Goal: Transaction & Acquisition: Obtain resource

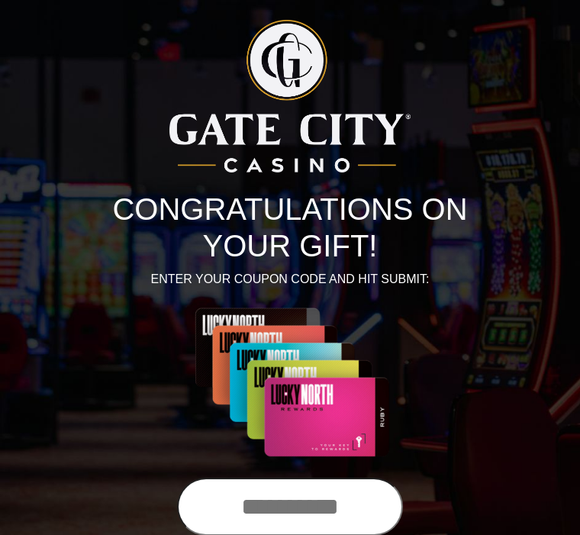
scroll to position [1, 0]
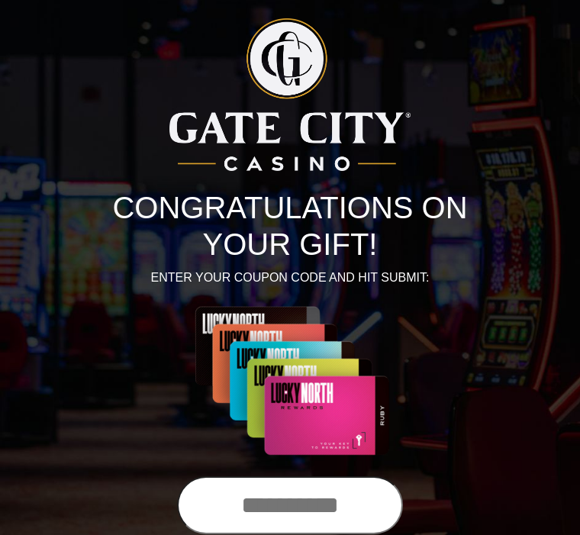
click at [275, 502] on input "text" at bounding box center [290, 506] width 226 height 58
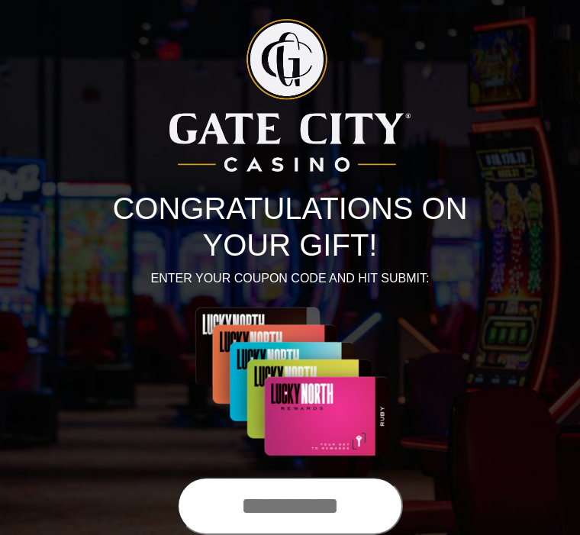
scroll to position [88, 0]
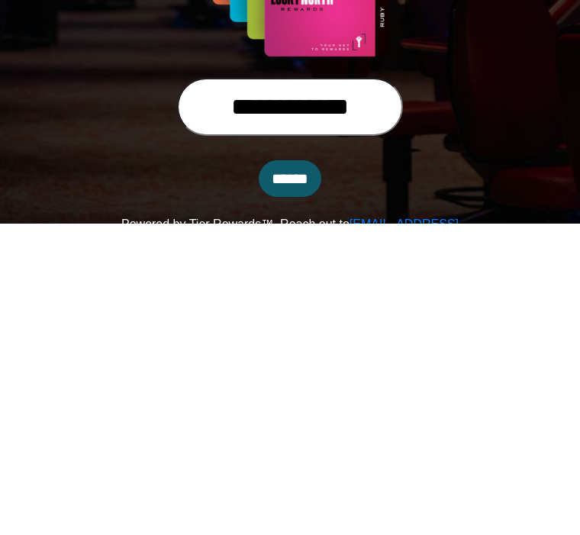
type input "**********"
click at [299, 472] on input "******" at bounding box center [290, 490] width 63 height 37
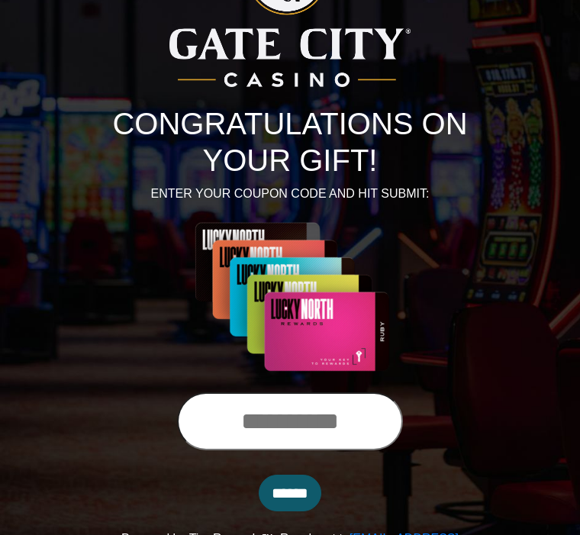
scroll to position [87, 0]
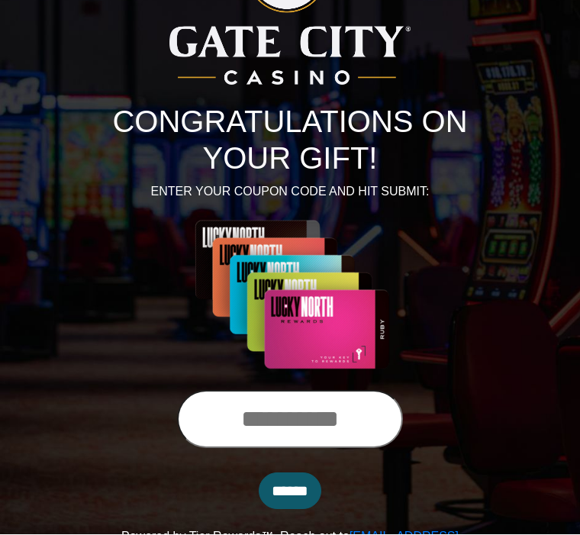
click at [279, 420] on input "text" at bounding box center [290, 420] width 226 height 58
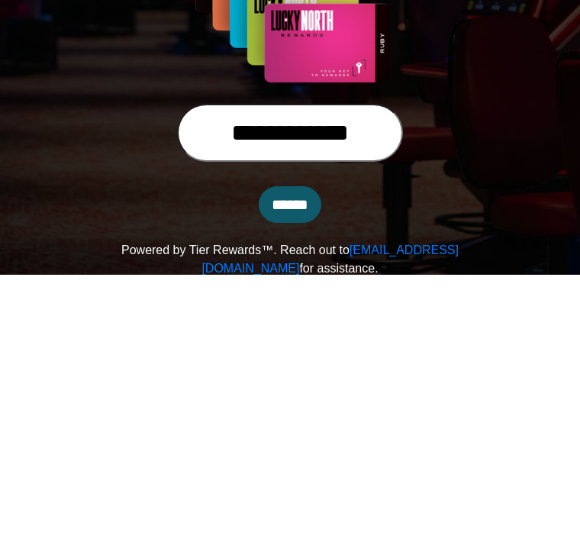
type input "**********"
click at [296, 446] on input "******" at bounding box center [290, 464] width 63 height 37
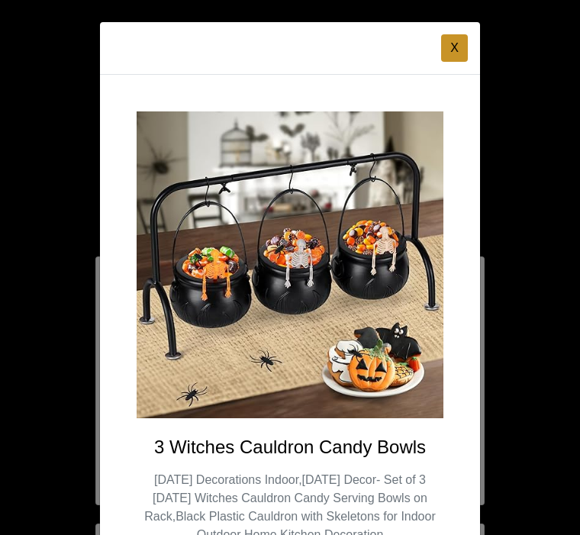
click at [450, 52] on button "X" at bounding box center [454, 47] width 27 height 27
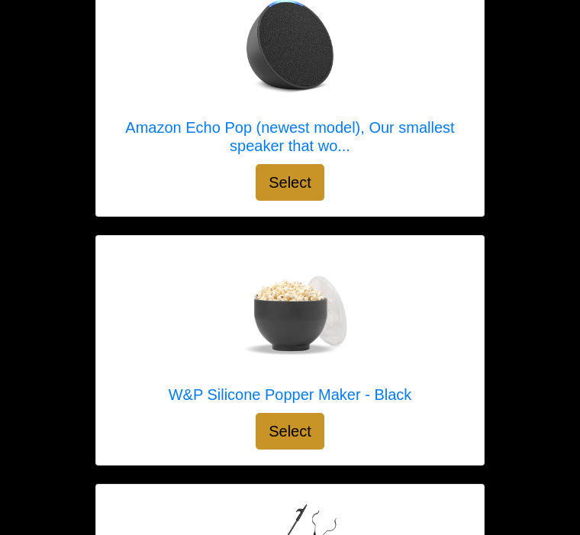
scroll to position [2354, 0]
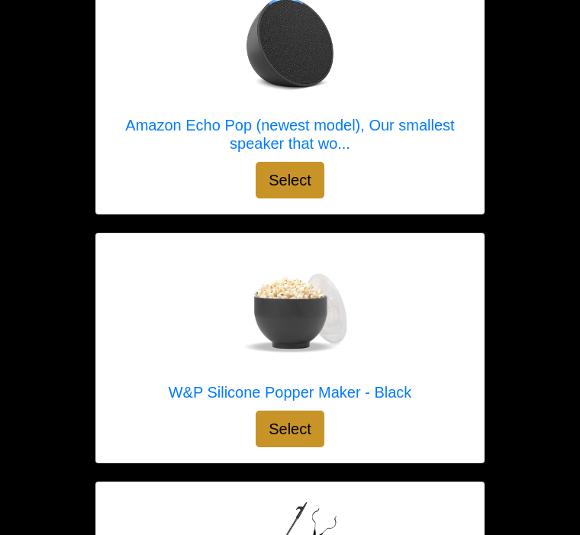
click at [434, 322] on div "W&P Silicone Popper Maker - Black Select" at bounding box center [290, 348] width 388 height 229
click at [379, 308] on div at bounding box center [290, 311] width 243 height 122
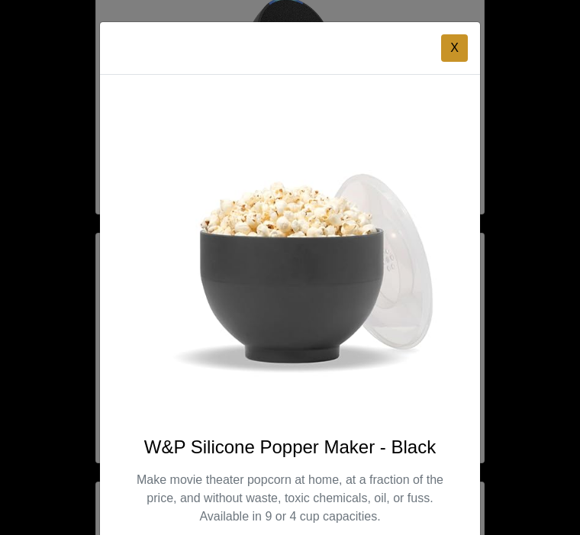
scroll to position [0, 0]
click at [450, 51] on button "X" at bounding box center [454, 47] width 27 height 27
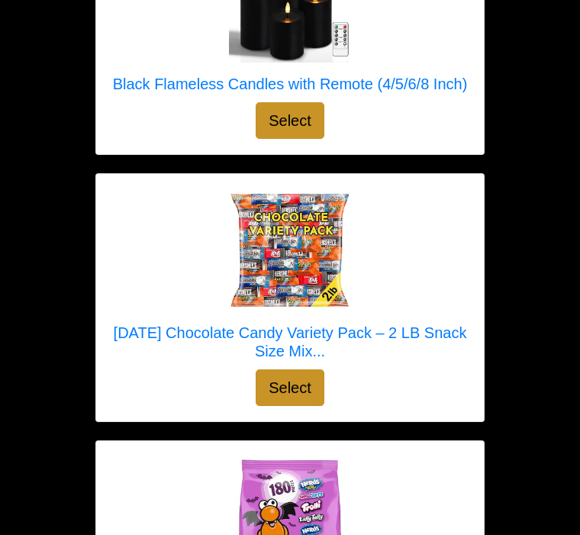
scroll to position [3925, 0]
click at [420, 368] on link "Halloween Chocolate Candy Variety Pack – 2 LB Snack Size Mix..." at bounding box center [289, 279] width 357 height 180
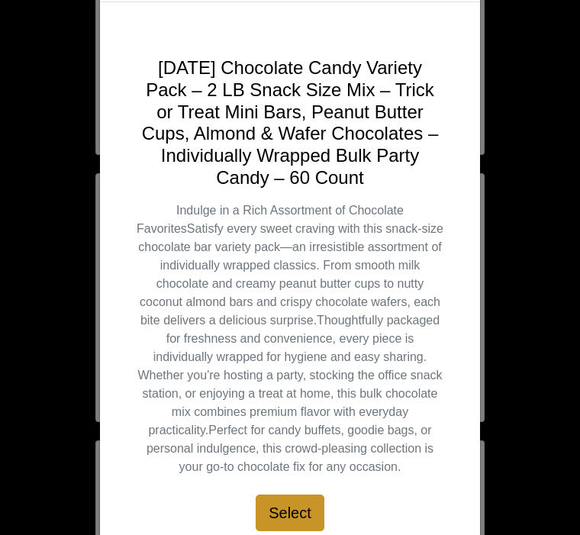
click at [467, 109] on div "Halloween Chocolate Candy Variety Pack – 2 LB Snack Size Mix – Trick or Treat M…" at bounding box center [290, 284] width 380 height 565
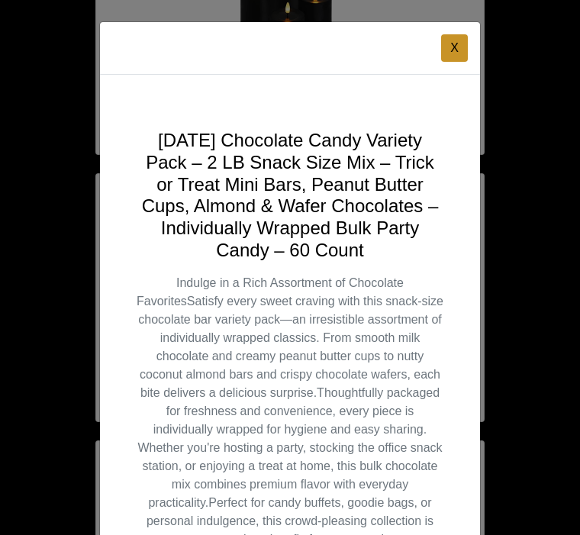
scroll to position [0, 0]
click at [457, 47] on button "X" at bounding box center [454, 47] width 27 height 27
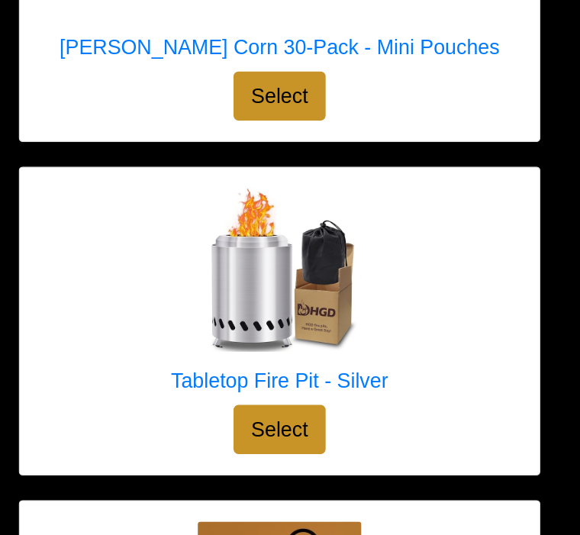
scroll to position [9728, 0]
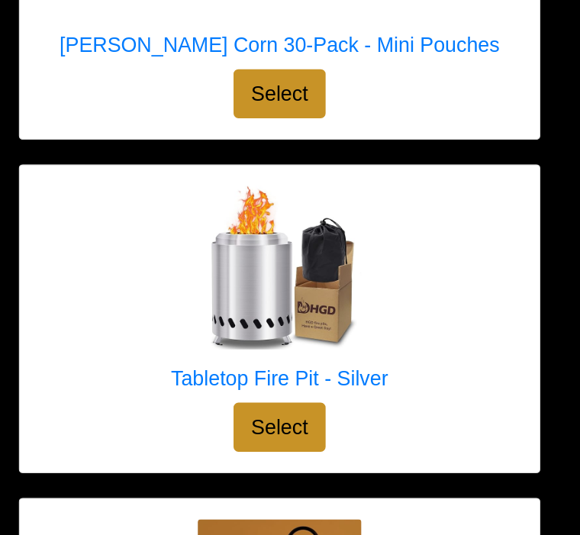
click at [347, 288] on div "Tabletop Fire Pit - Silver Select" at bounding box center [290, 335] width 388 height 229
click at [317, 305] on div "Tabletop Fire Pit - Silver Select" at bounding box center [290, 335] width 388 height 229
click at [340, 269] on div "Tabletop Fire Pit - Silver Select" at bounding box center [290, 335] width 388 height 229
click at [243, 243] on img at bounding box center [290, 298] width 122 height 122
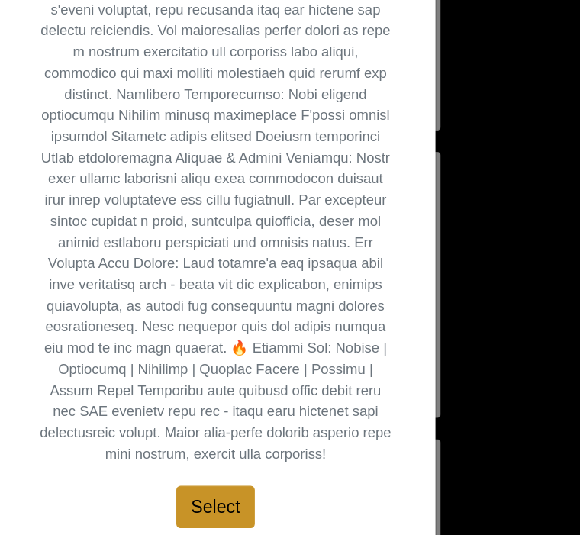
scroll to position [690, 0]
click at [311, 440] on div "Select" at bounding box center [217, 458] width 330 height 37
click at [313, 440] on div "Select" at bounding box center [217, 458] width 330 height 37
click at [321, 502] on div "X Tabletop Fire Pit - Silver Select" at bounding box center [290, 267] width 580 height 535
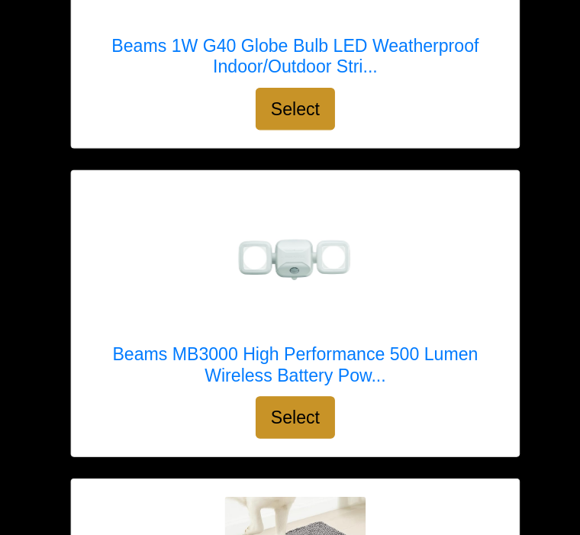
scroll to position [15633, 0]
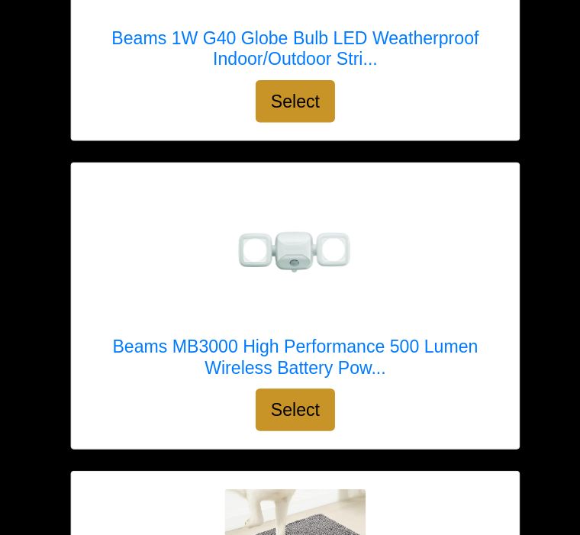
click at [379, 334] on h5 "Beams MB3000 High Performance 500 Lumen Wireless Battery Pow..." at bounding box center [289, 316] width 357 height 37
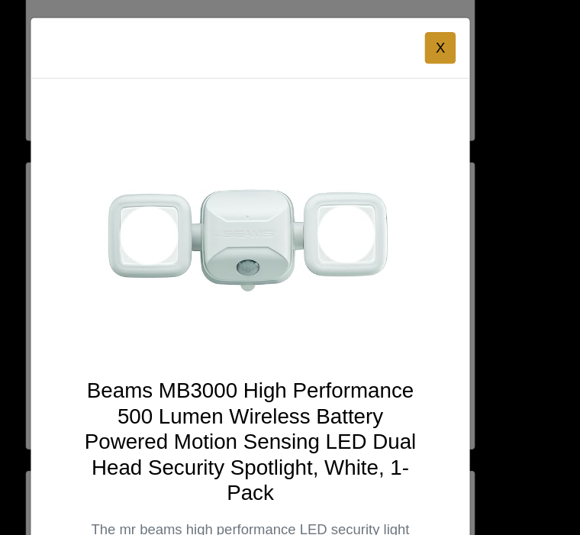
scroll to position [0, 0]
click at [402, 37] on button "X" at bounding box center [415, 47] width 27 height 27
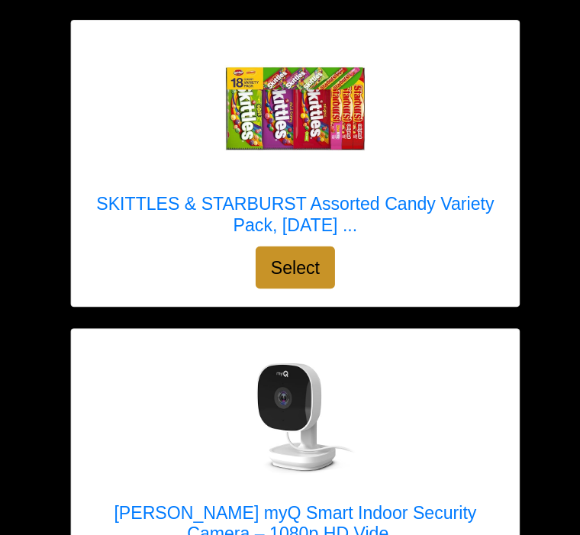
scroll to position [16297, 0]
click at [382, 205] on h5 "SKITTLES & STARBURST Assorted Candy Variety Pack, Halloween ..." at bounding box center [289, 186] width 357 height 37
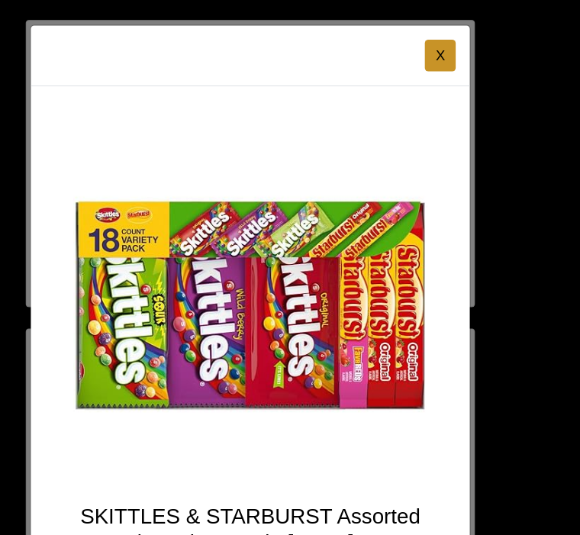
click at [402, 47] on button "X" at bounding box center [415, 47] width 27 height 27
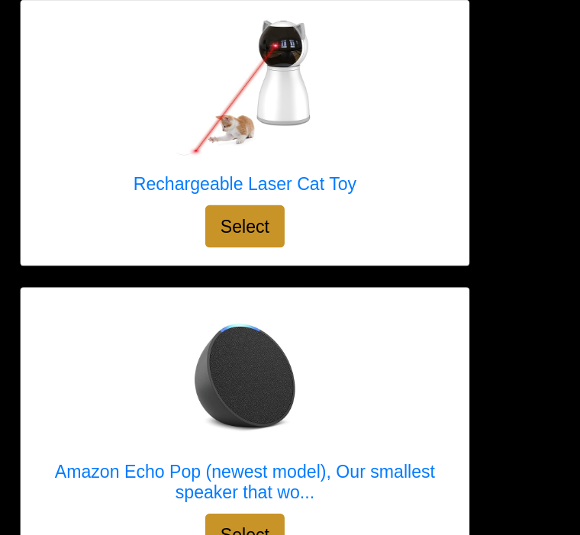
scroll to position [2050, 0]
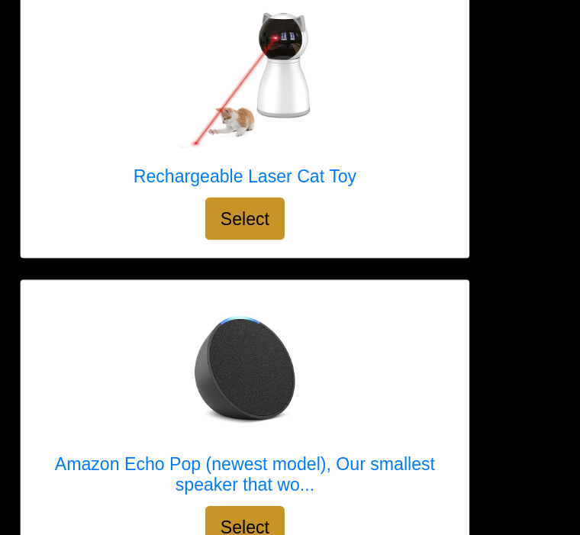
click at [229, 331] on img at bounding box center [290, 347] width 122 height 122
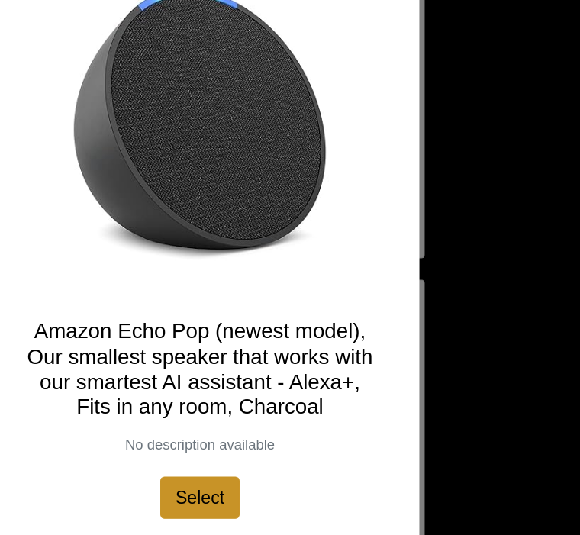
scroll to position [131, 0]
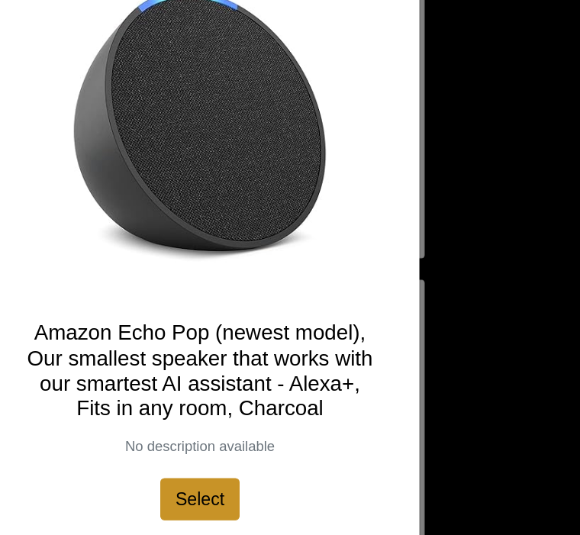
click at [269, 305] on h4 "Amazon Echo Pop (newest model), Our smallest speaker that works with our smarte…" at bounding box center [251, 349] width 307 height 88
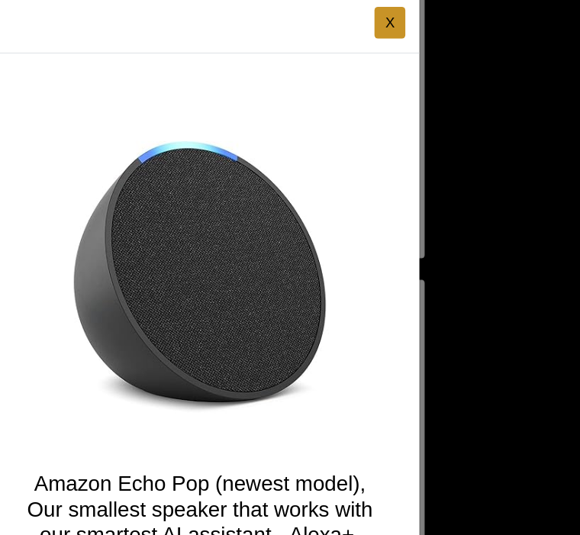
scroll to position [0, 0]
click at [402, 34] on button "X" at bounding box center [415, 47] width 27 height 27
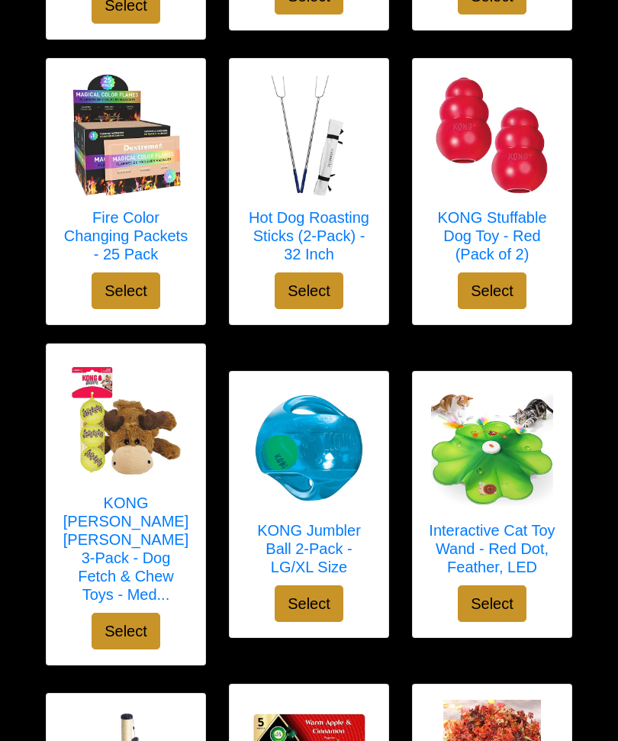
scroll to position [2945, 0]
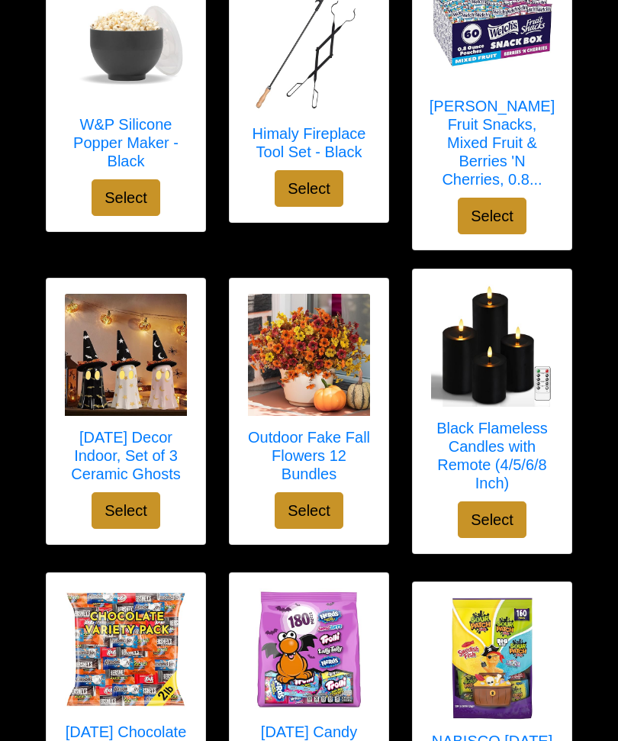
click at [156, 534] on img at bounding box center [126, 650] width 122 height 122
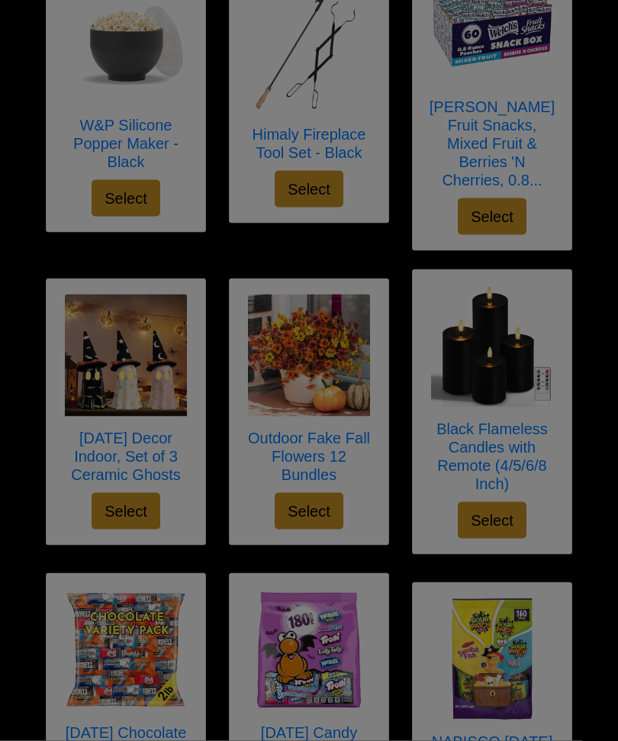
scroll to position [1239, 0]
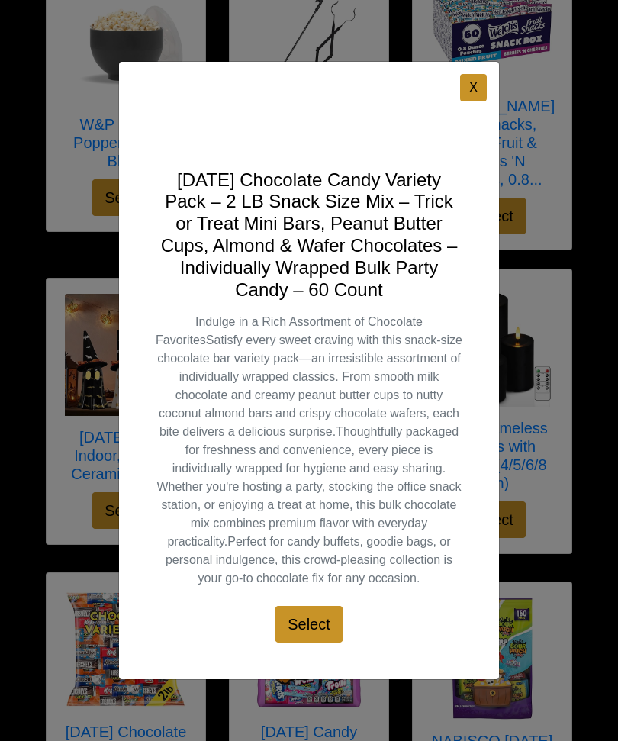
click at [101, 534] on div "X Halloween Chocolate Candy Variety Pack – 2 LB Snack Size Mix – Trick or Treat…" at bounding box center [309, 370] width 618 height 741
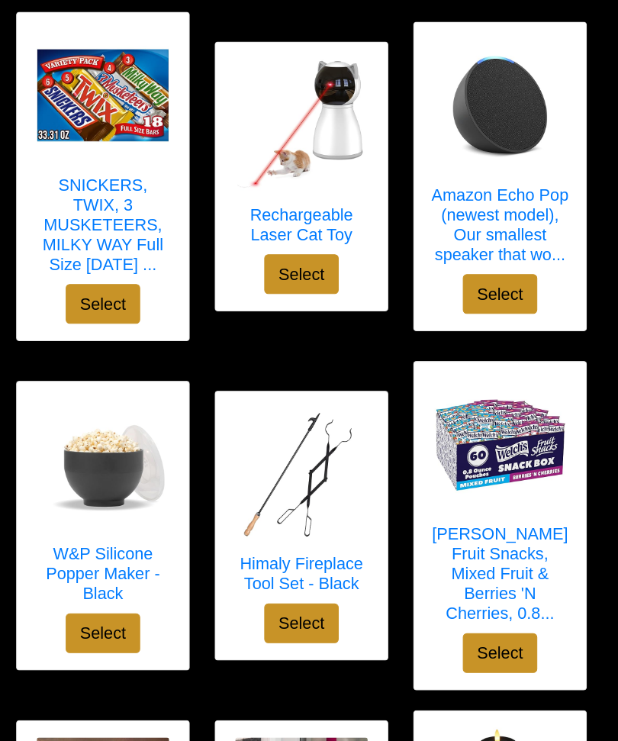
scroll to position [844, 0]
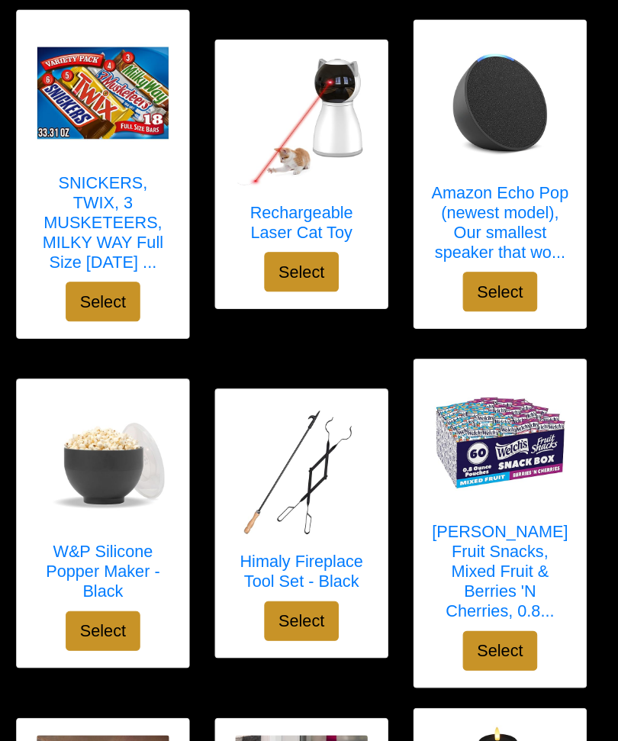
click at [118, 432] on img at bounding box center [126, 437] width 122 height 122
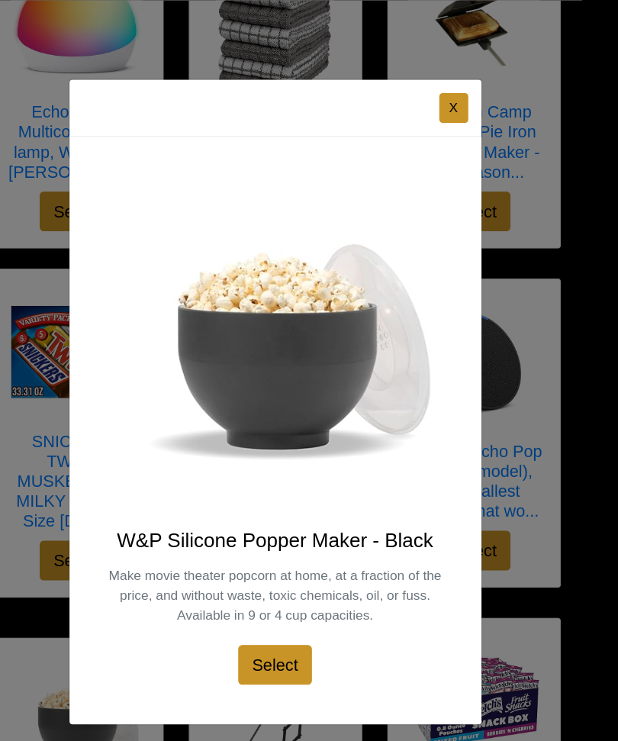
scroll to position [616, 0]
click at [437, 101] on button "X" at bounding box center [450, 98] width 27 height 27
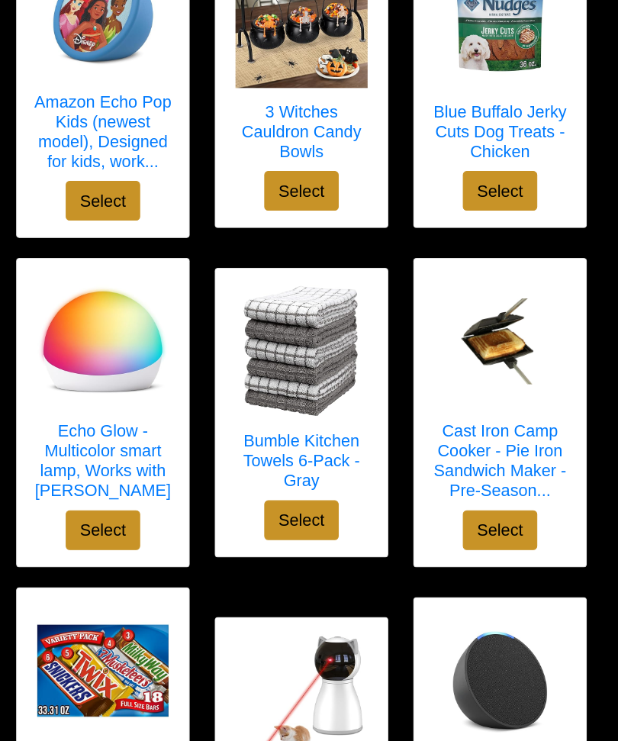
scroll to position [321, 0]
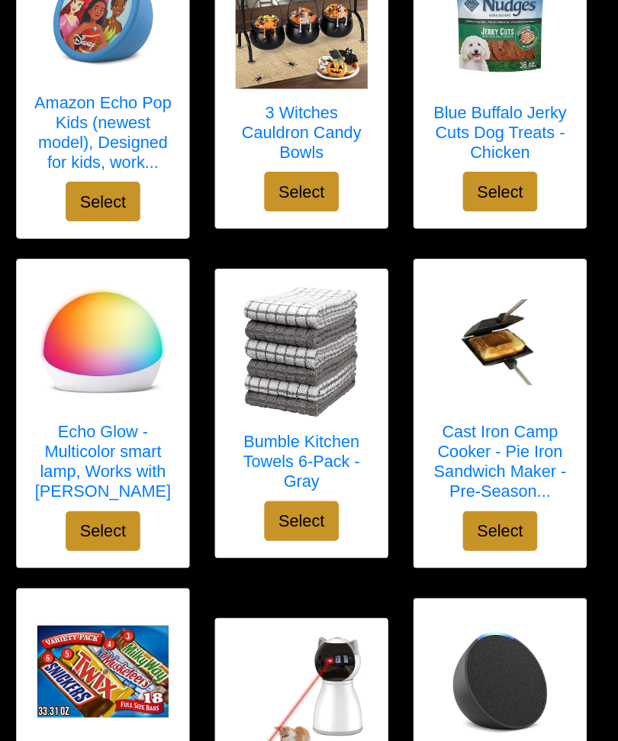
click at [413, 244] on div "Cast Iron Camp Cooker - Pie Iron Sandwich Maker - Pre-Season... Select" at bounding box center [492, 382] width 159 height 284
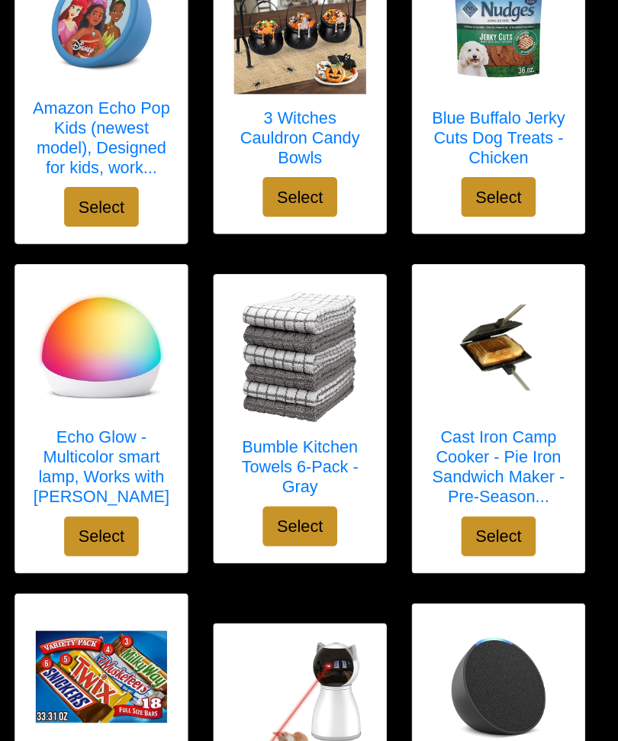
scroll to position [309, 0]
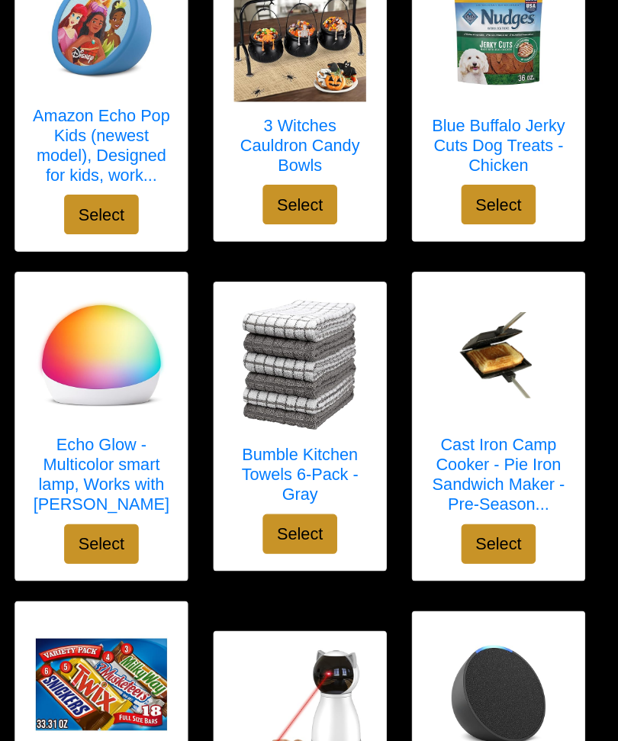
click at [140, 420] on h5 "Echo Glow - Multicolor smart lamp, Works with Alexa" at bounding box center [126, 437] width 128 height 73
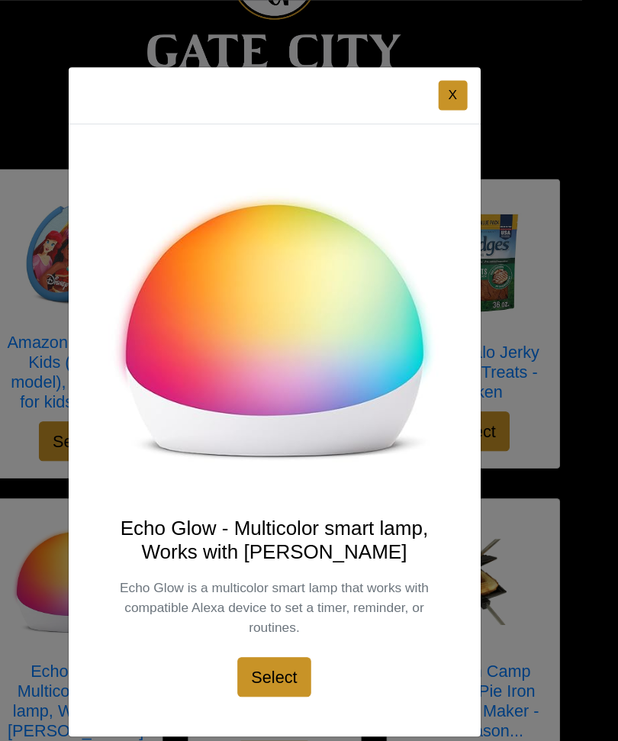
scroll to position [84, 0]
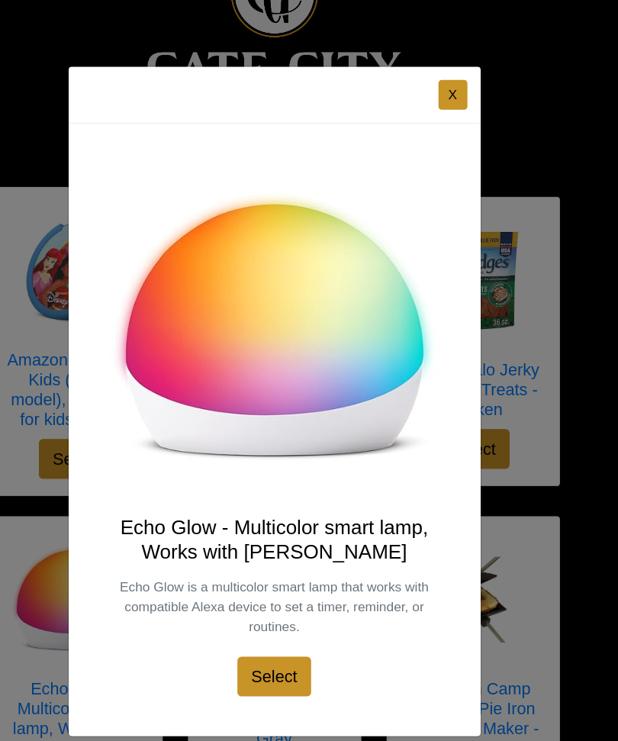
click at [437, 95] on button "X" at bounding box center [450, 87] width 27 height 27
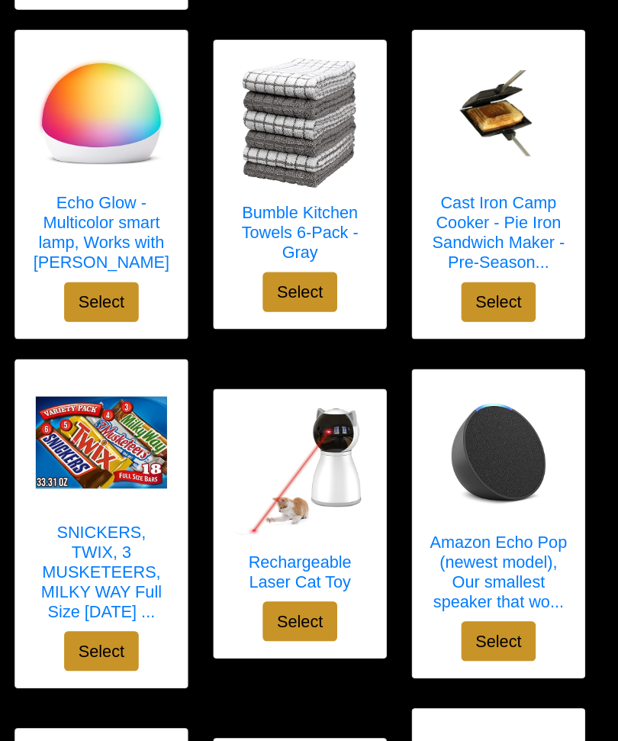
scroll to position [532, 0]
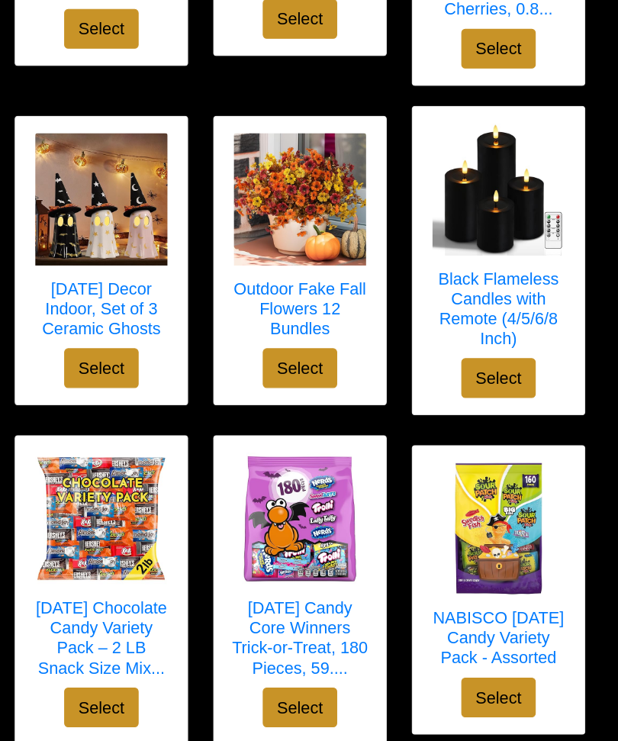
scroll to position [1400, 0]
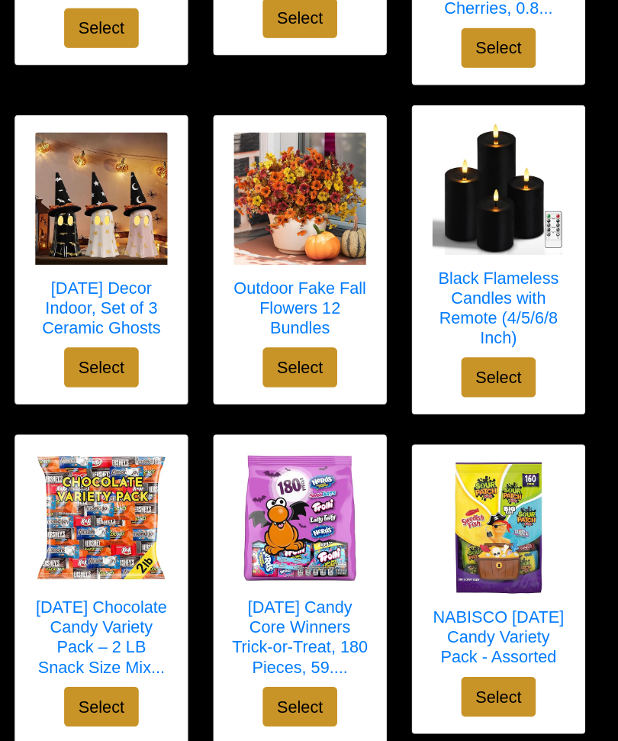
click at [131, 456] on img at bounding box center [126, 488] width 122 height 122
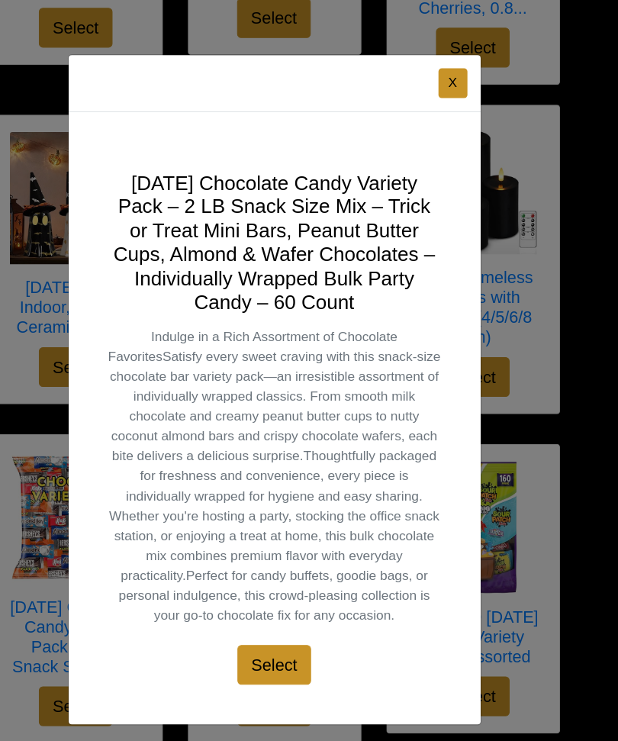
click at [437, 79] on button "X" at bounding box center [450, 87] width 27 height 27
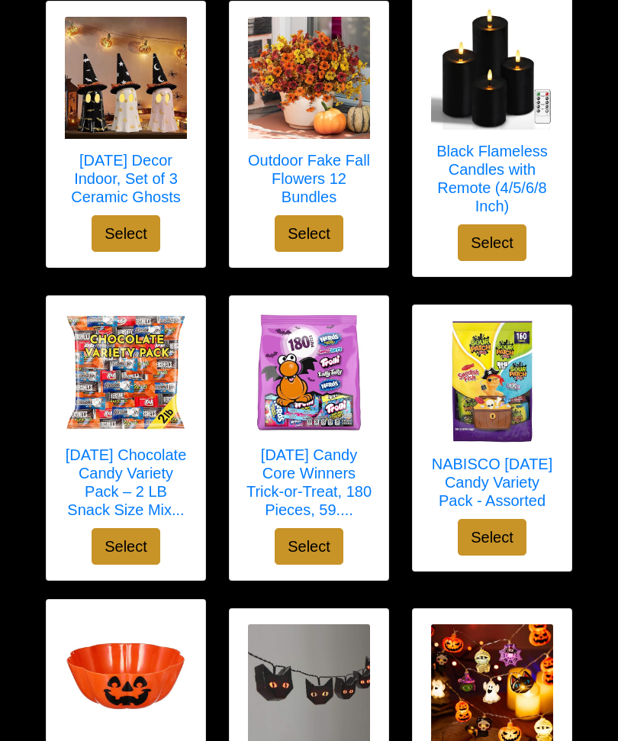
scroll to position [1516, 0]
click at [505, 417] on img at bounding box center [492, 382] width 122 height 122
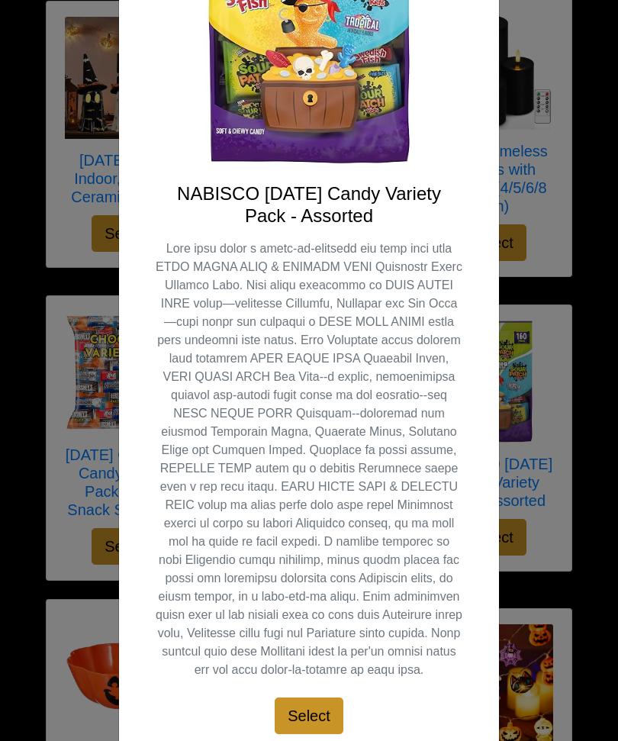
scroll to position [253, 0]
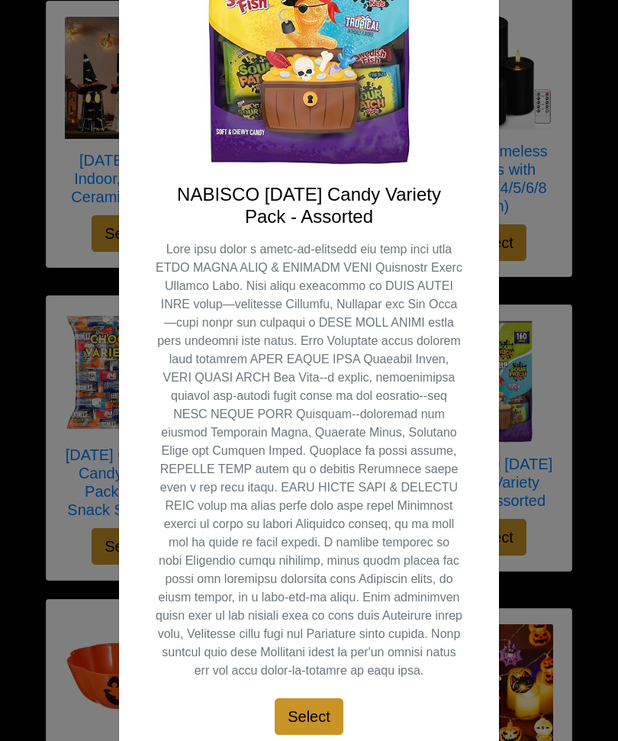
click at [549, 398] on div "X NABISCO Halloween Candy Variety Pack - Assorted Select" at bounding box center [309, 370] width 618 height 741
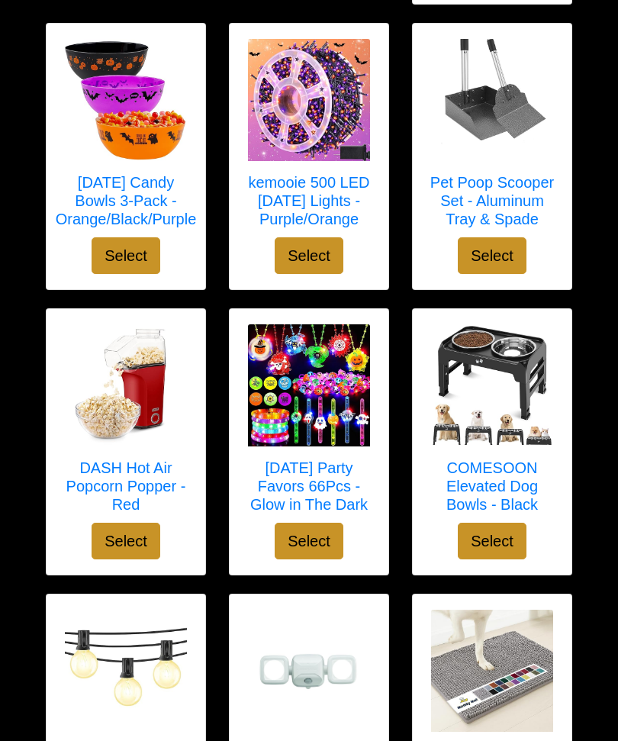
scroll to position [5731, 0]
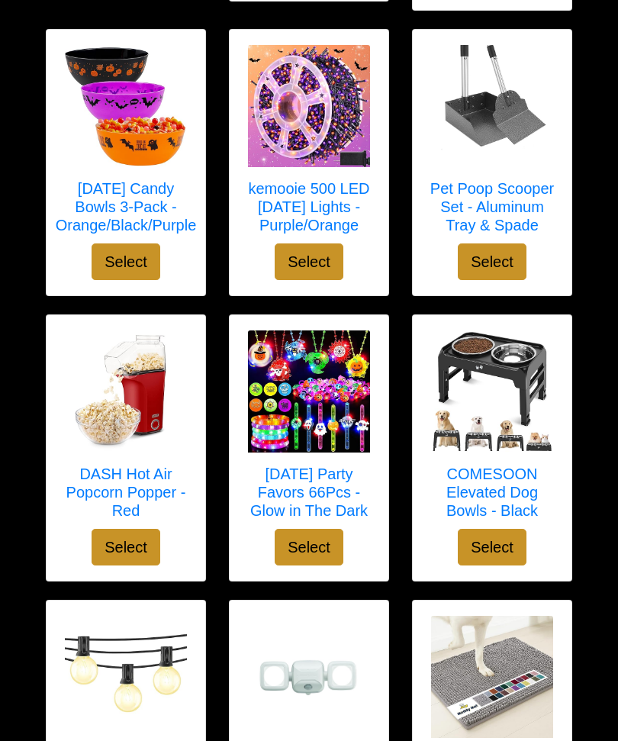
click at [142, 432] on img at bounding box center [126, 391] width 122 height 122
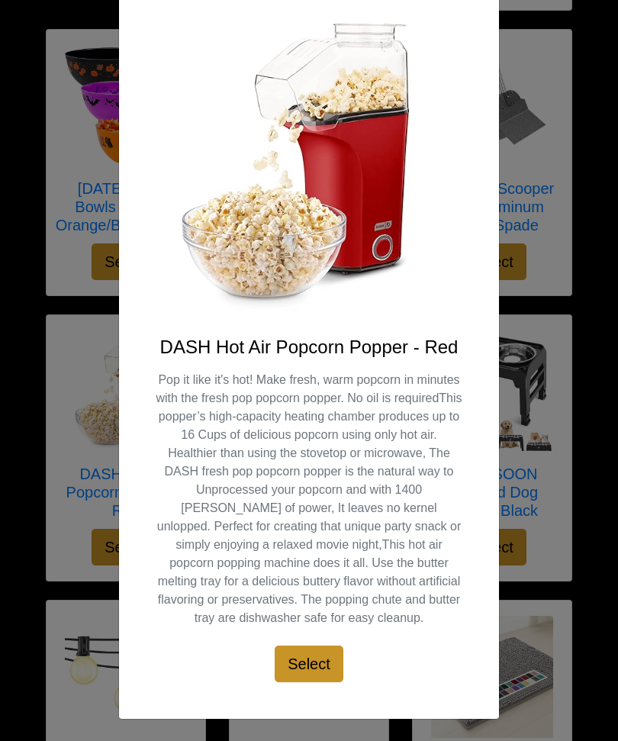
scroll to position [99, 0]
click at [572, 282] on div "X DASH Hot Air Popcorn Popper - Red Pop it like it's hot! Make fresh, warm popc…" at bounding box center [309, 370] width 618 height 741
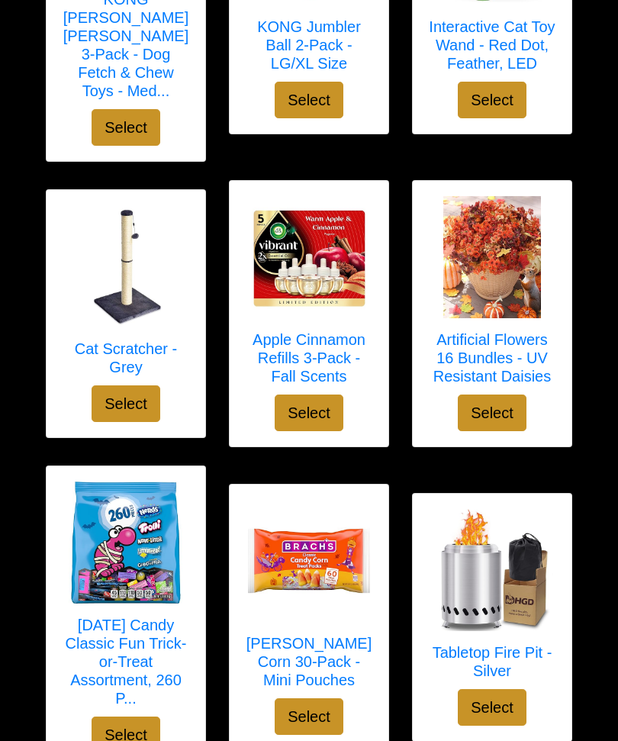
scroll to position [3455, 0]
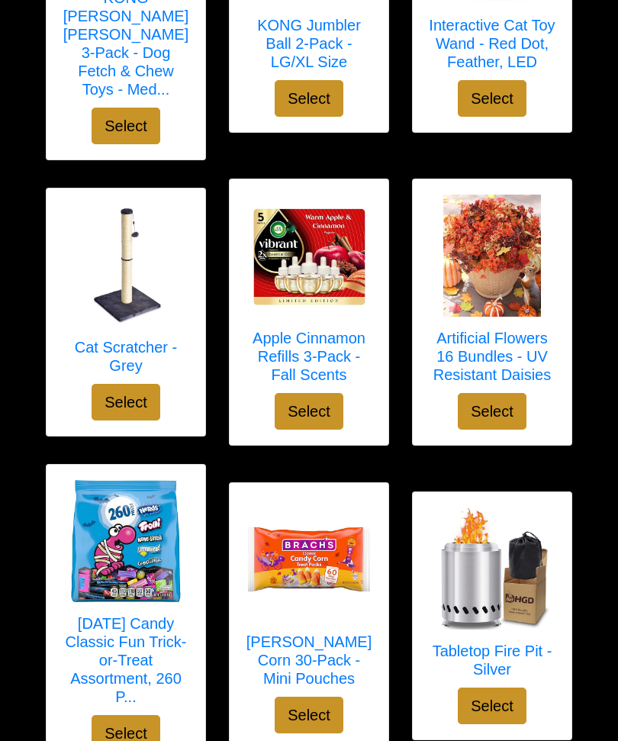
click at [491, 534] on h5 "Tabletop Fire Pit - Silver" at bounding box center [492, 660] width 128 height 37
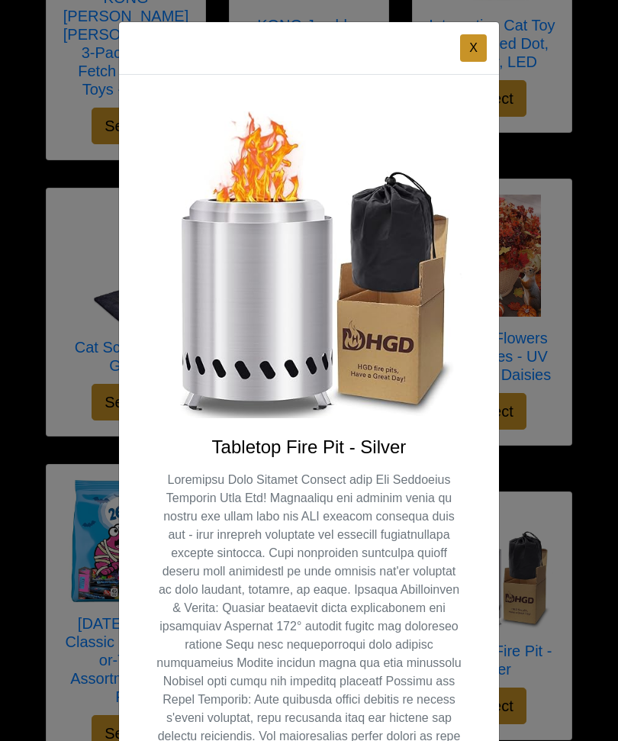
scroll to position [0, 0]
click at [2, 534] on div "X Tabletop Fire Pit - Silver Select" at bounding box center [309, 370] width 618 height 741
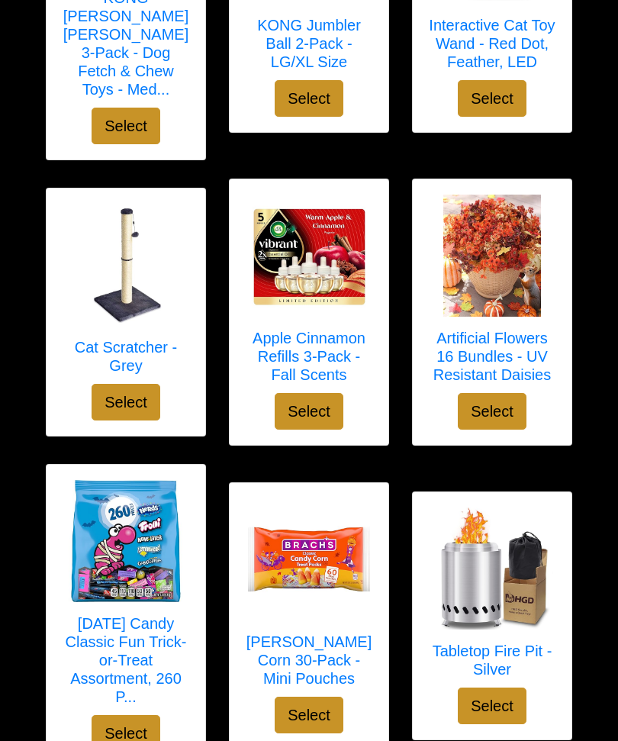
click at [3, 534] on div "Select your gift! Amazon Echo Pop Kids (newest model), Designed for kids, work.…" at bounding box center [309, 51] width 618 height 7012
click at [1, 534] on div "Select your gift! Amazon Echo Pop Kids (newest model), Designed for kids, work.…" at bounding box center [309, 51] width 618 height 7012
click at [2, 534] on div "Select your gift! Amazon Echo Pop Kids (newest model), Designed for kids, work.…" at bounding box center [309, 51] width 618 height 7012
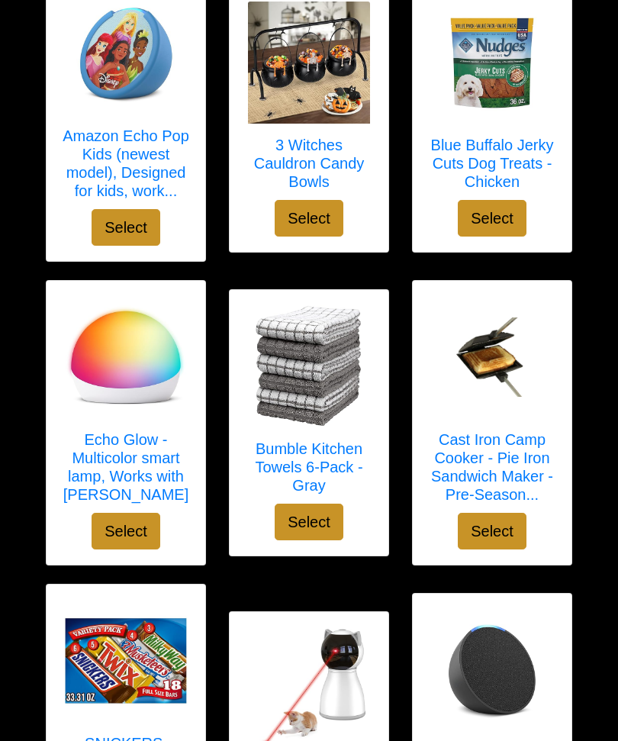
scroll to position [279, 0]
click at [137, 450] on h5 "Echo Glow - Multicolor smart lamp, Works with Alexa" at bounding box center [126, 467] width 128 height 73
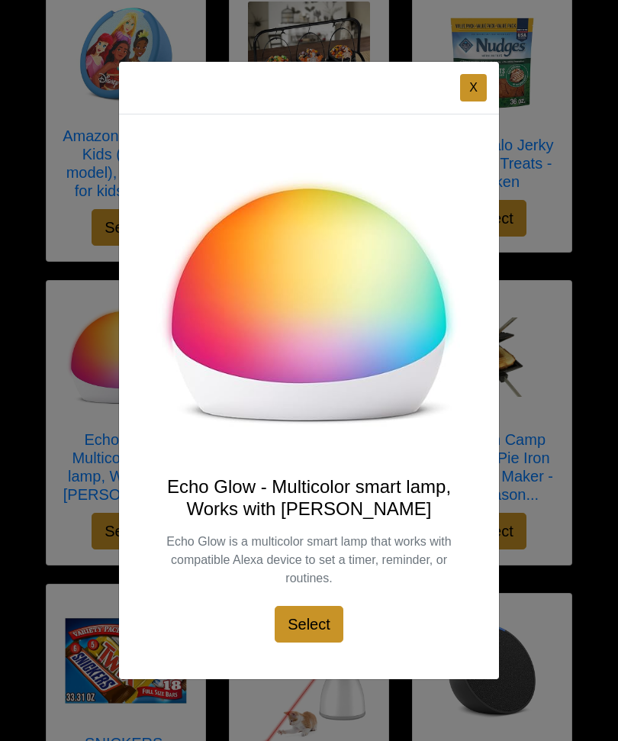
click at [471, 112] on div "X" at bounding box center [309, 88] width 380 height 53
click at [474, 83] on button "X" at bounding box center [473, 87] width 27 height 27
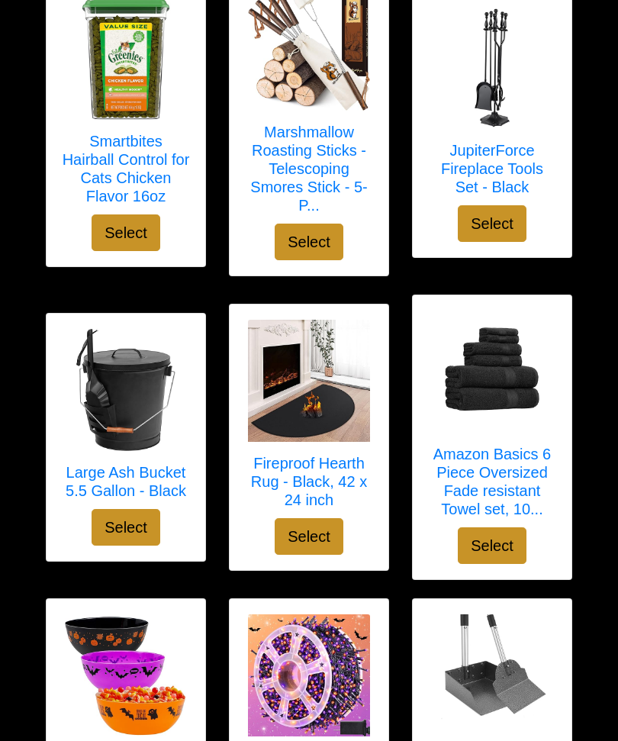
scroll to position [5162, 0]
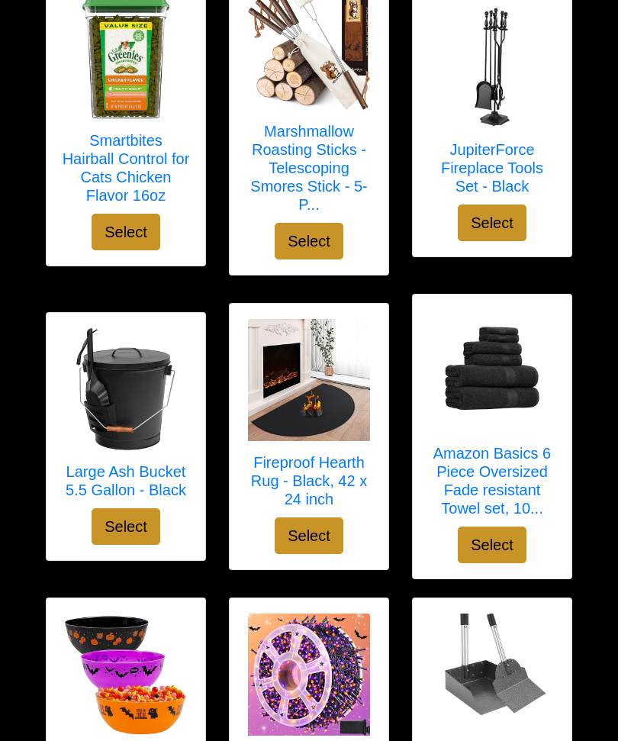
click at [497, 385] on img at bounding box center [492, 372] width 122 height 122
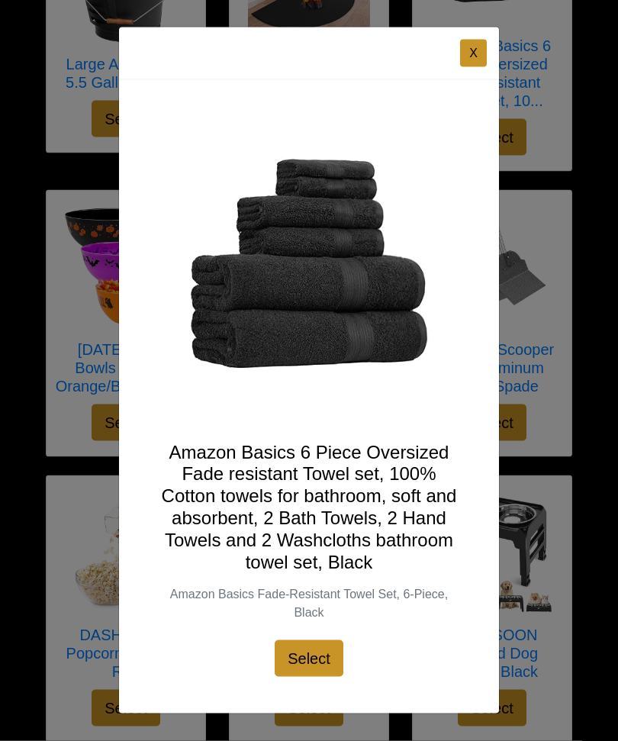
click at [478, 67] on button "X" at bounding box center [473, 53] width 27 height 27
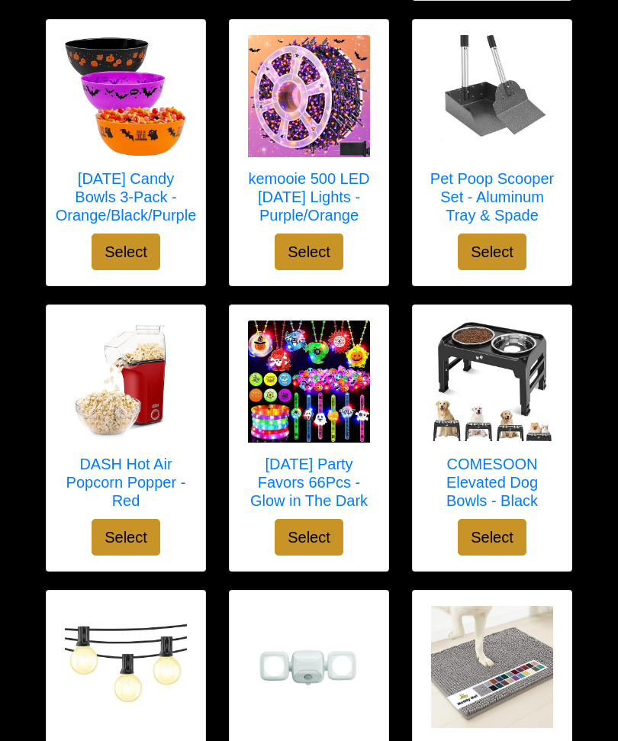
scroll to position [5740, 0]
click at [137, 456] on h5 "DASH Hot Air Popcorn Popper - Red" at bounding box center [126, 483] width 128 height 55
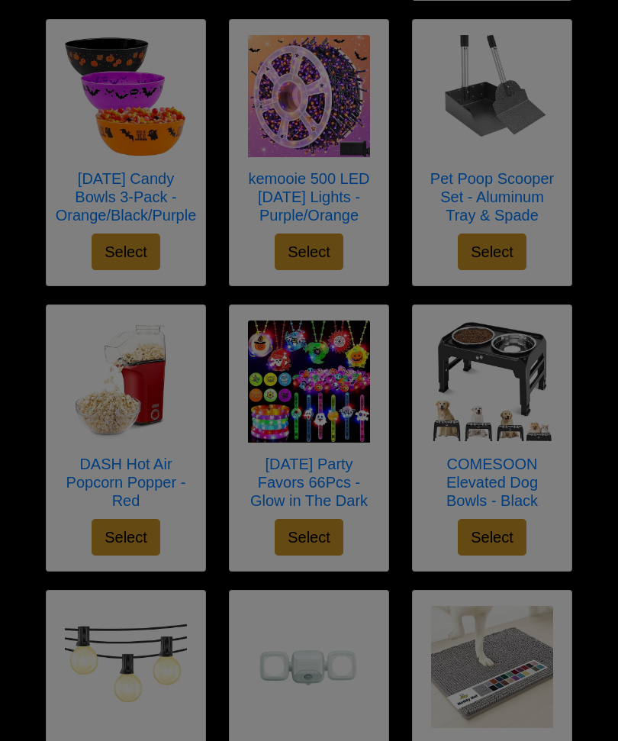
scroll to position [0, 0]
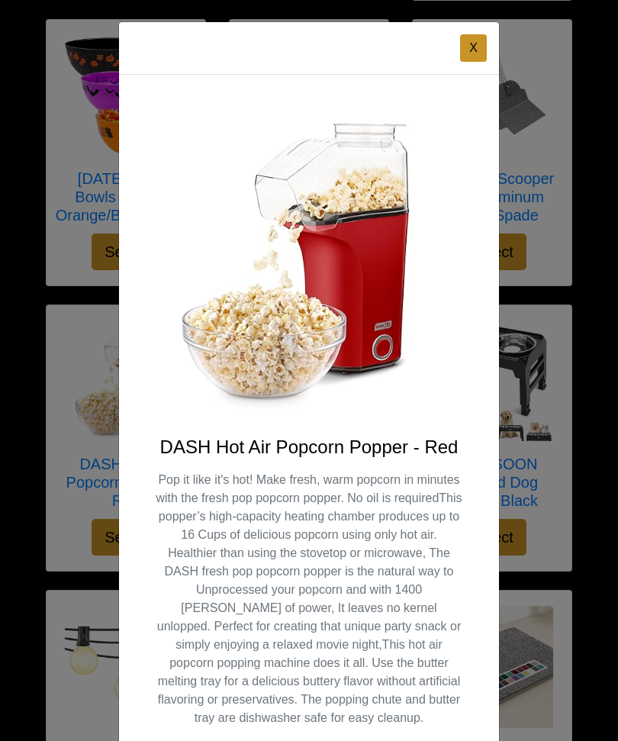
click at [467, 54] on button "X" at bounding box center [473, 47] width 27 height 27
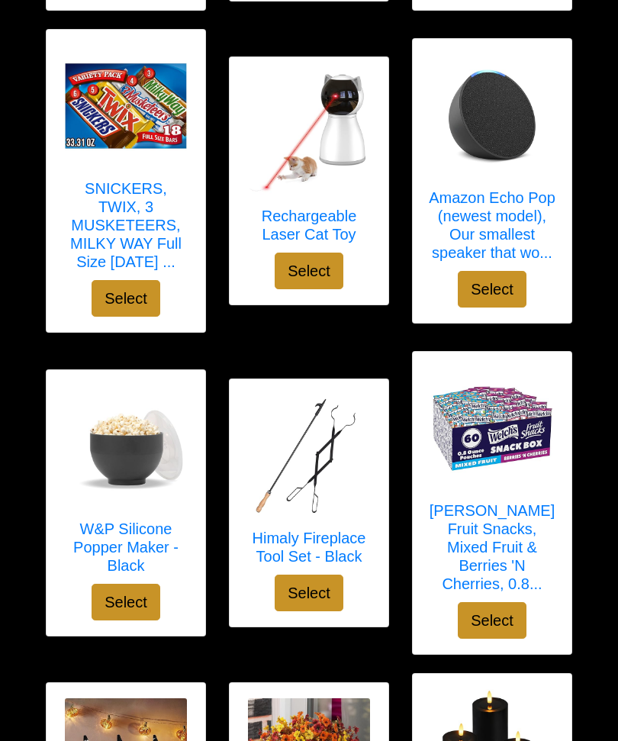
scroll to position [837, 0]
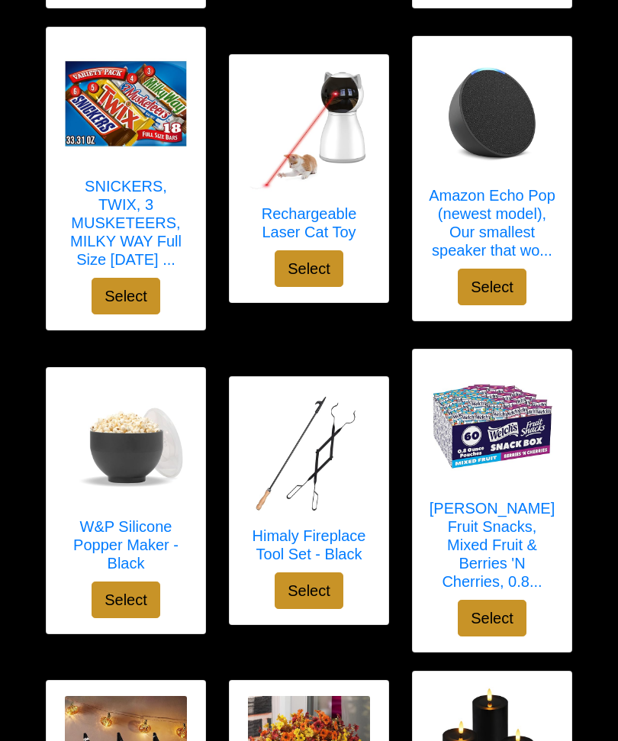
click at [161, 517] on h5 "W&P Silicone Popper Maker - Black" at bounding box center [126, 544] width 128 height 55
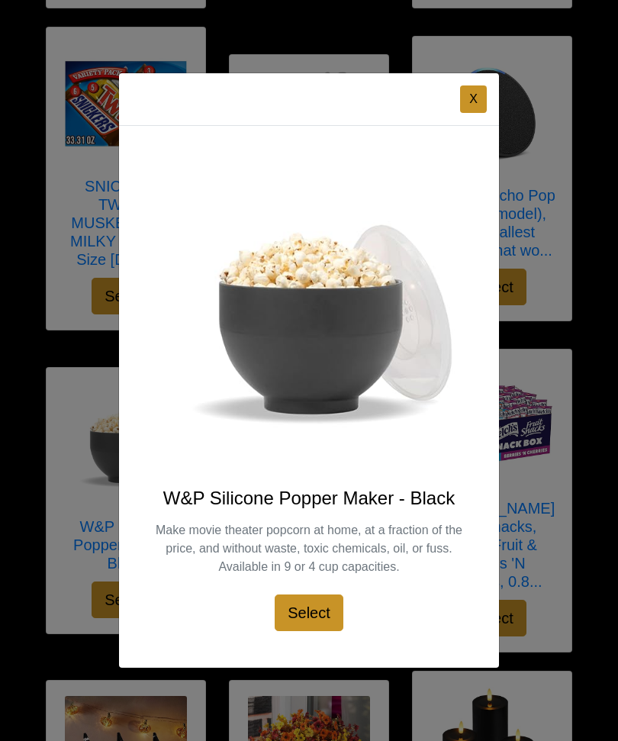
click at [471, 113] on button "X" at bounding box center [473, 98] width 27 height 27
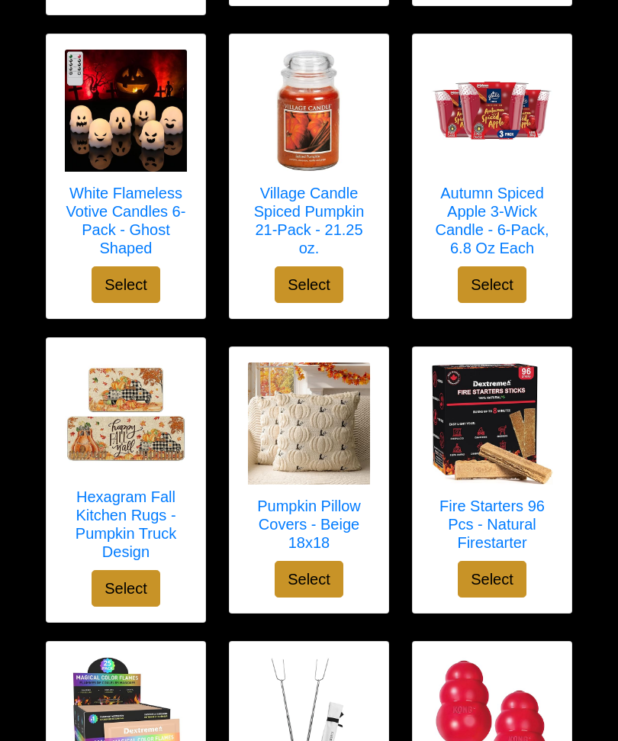
scroll to position [2354, 0]
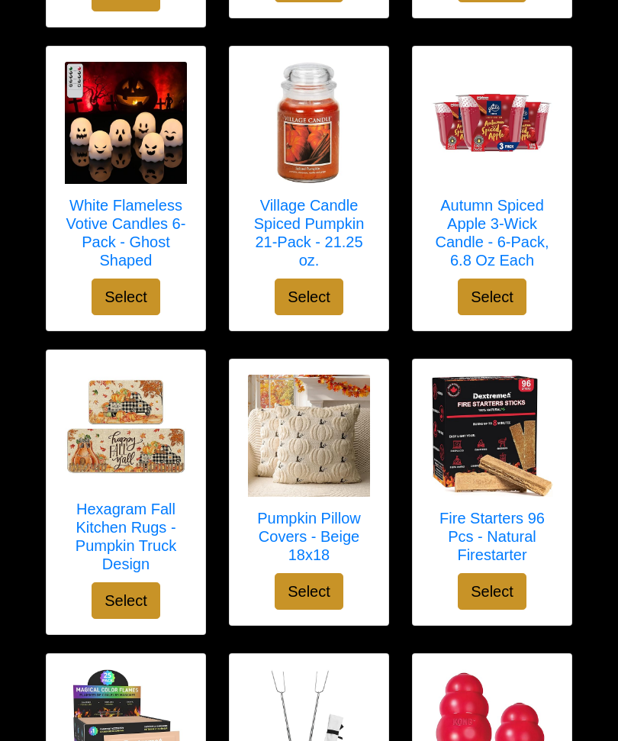
click at [158, 432] on img at bounding box center [126, 427] width 122 height 122
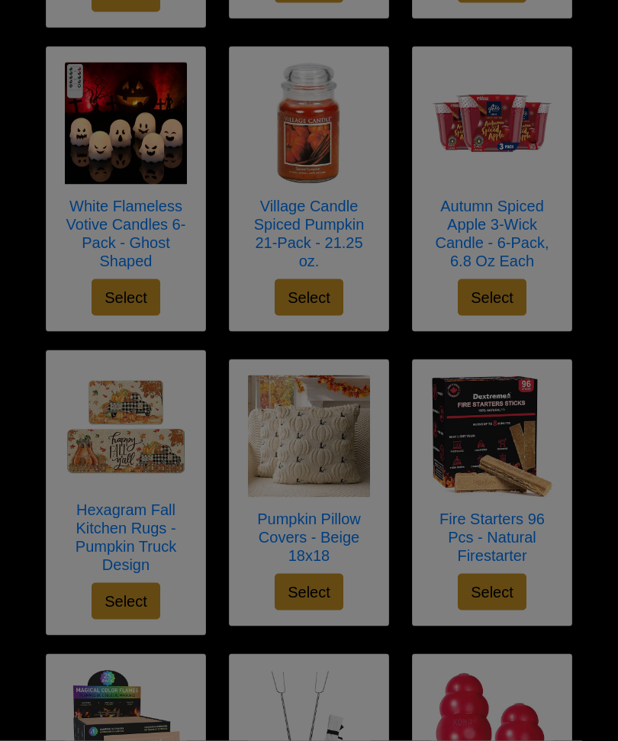
scroll to position [2355, 0]
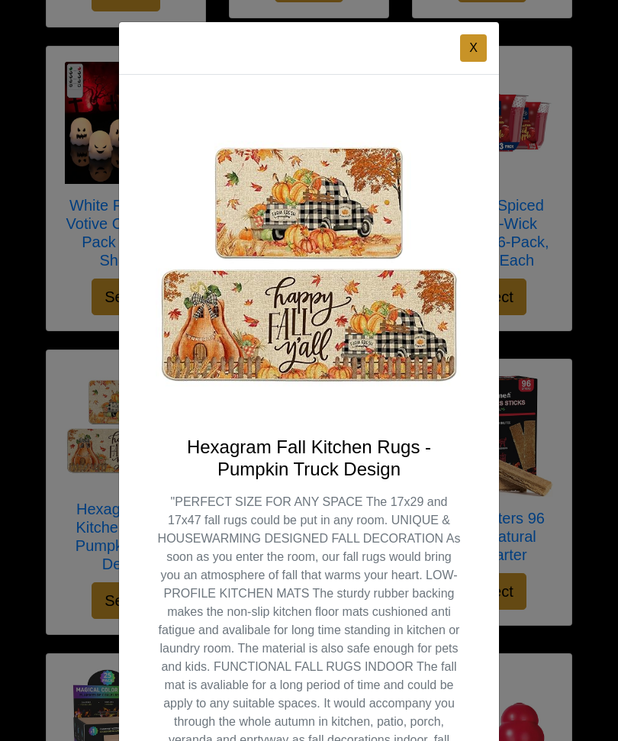
click at [472, 50] on button "X" at bounding box center [473, 47] width 27 height 27
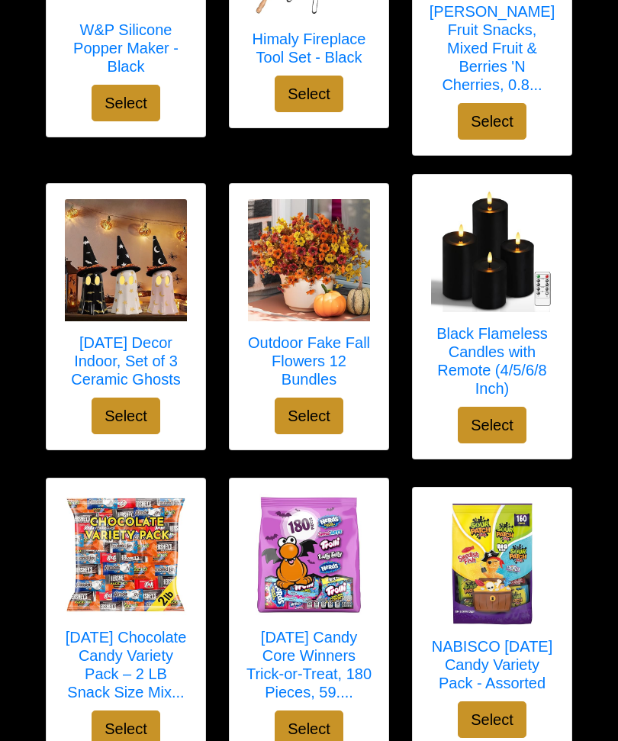
scroll to position [1332, 0]
click at [156, 534] on img at bounding box center [126, 556] width 122 height 122
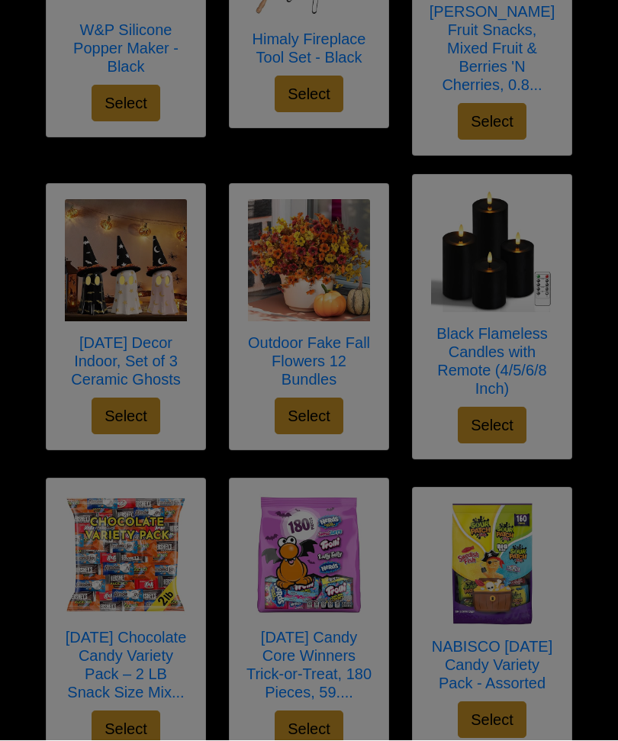
scroll to position [1334, 0]
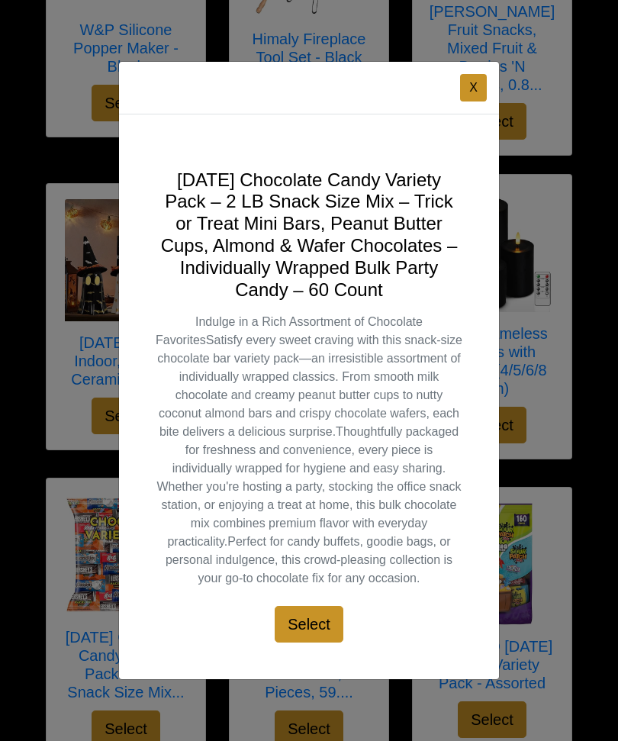
click at [476, 85] on button "X" at bounding box center [473, 87] width 27 height 27
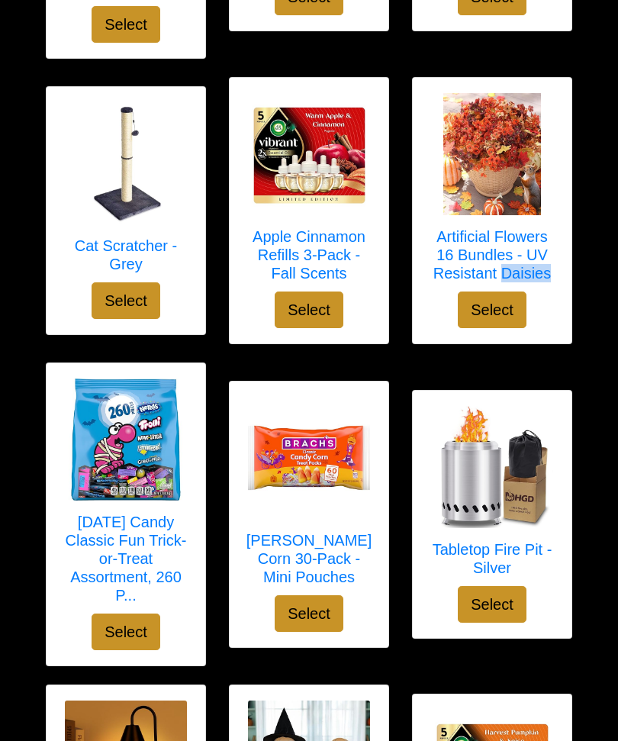
scroll to position [3556, 0]
click at [159, 514] on h5 "Halloween Candy Classic Fun Trick-or-Treat Assortment, 260 P..." at bounding box center [126, 560] width 128 height 92
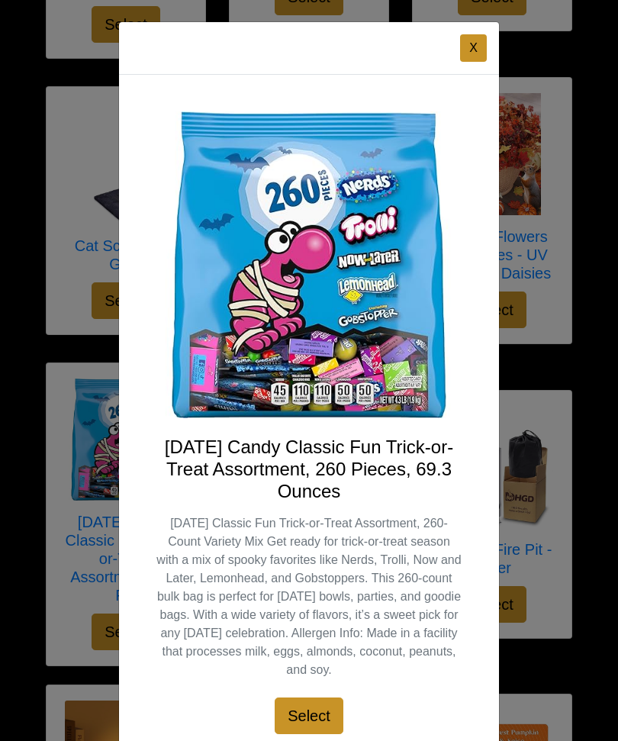
scroll to position [3571, 0]
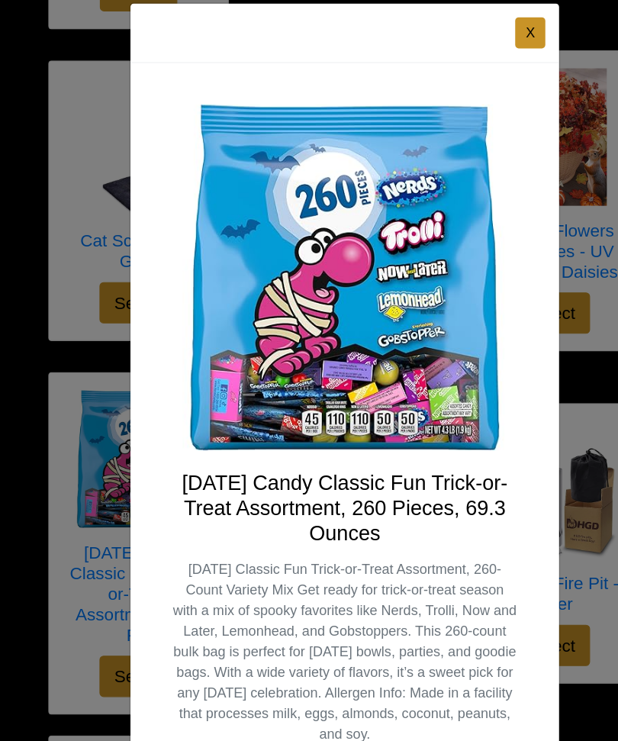
click at [467, 34] on button "X" at bounding box center [473, 47] width 27 height 27
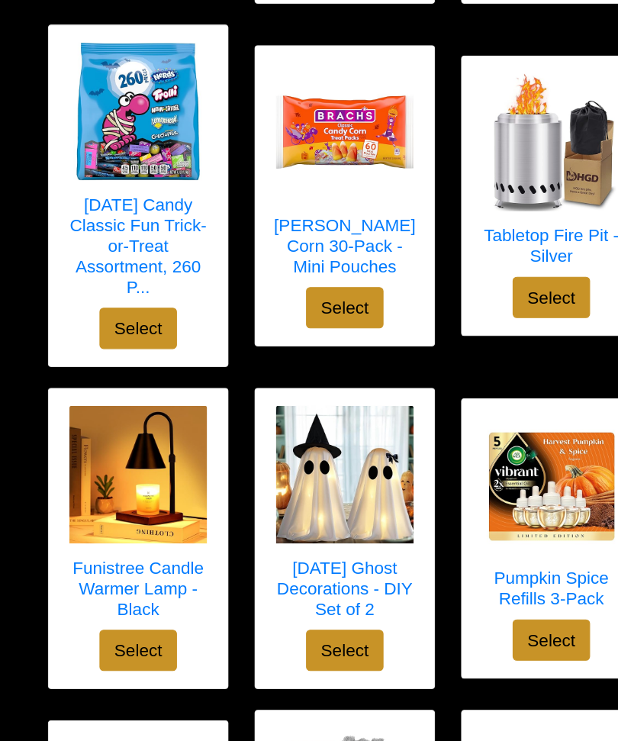
scroll to position [3864, 0]
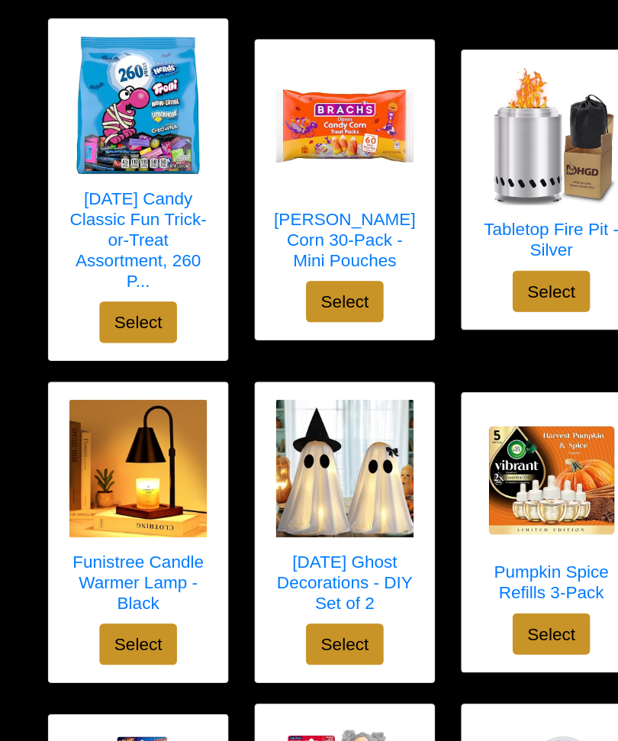
click at [349, 401] on img at bounding box center [309, 455] width 122 height 122
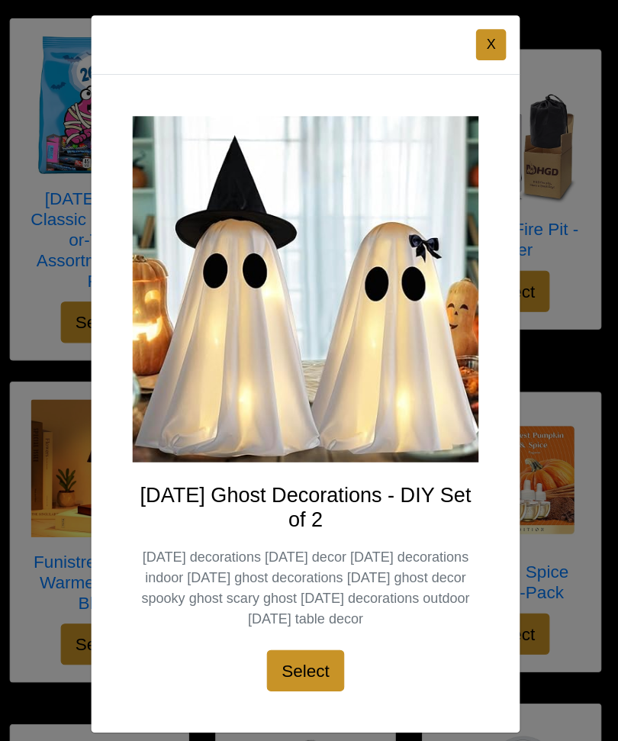
click at [446, 65] on button "X" at bounding box center [438, 78] width 27 height 27
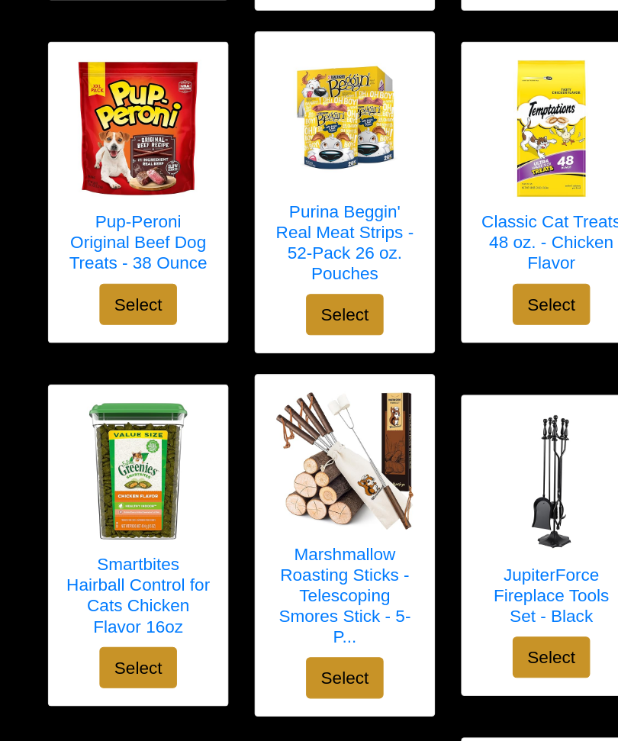
scroll to position [4802, 0]
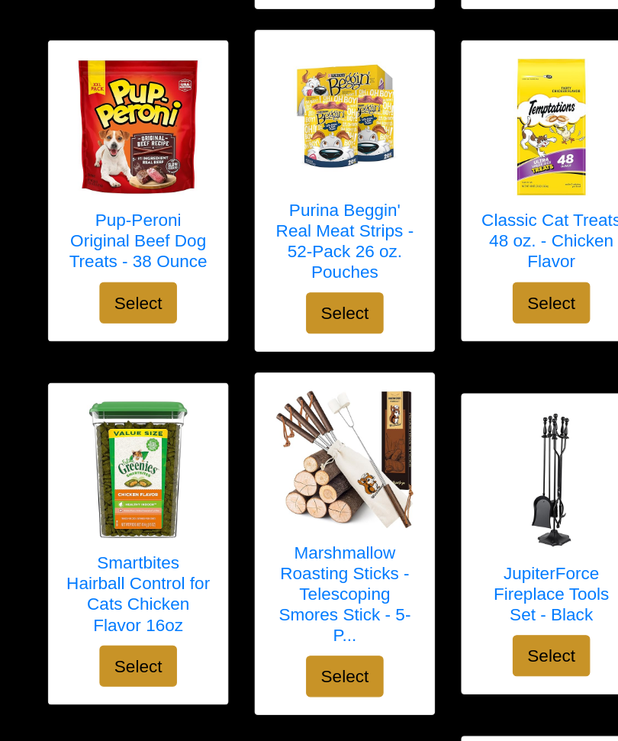
click at [333, 488] on h5 "Marshmallow Roasting Sticks - Telescoping Smores Stick - 5-P..." at bounding box center [309, 528] width 128 height 92
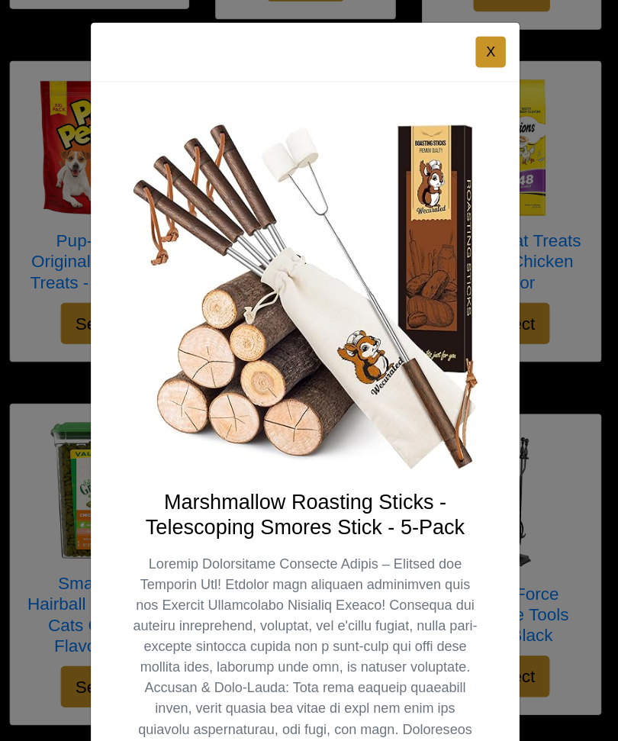
scroll to position [0, 0]
click at [437, 48] on button "X" at bounding box center [438, 47] width 27 height 27
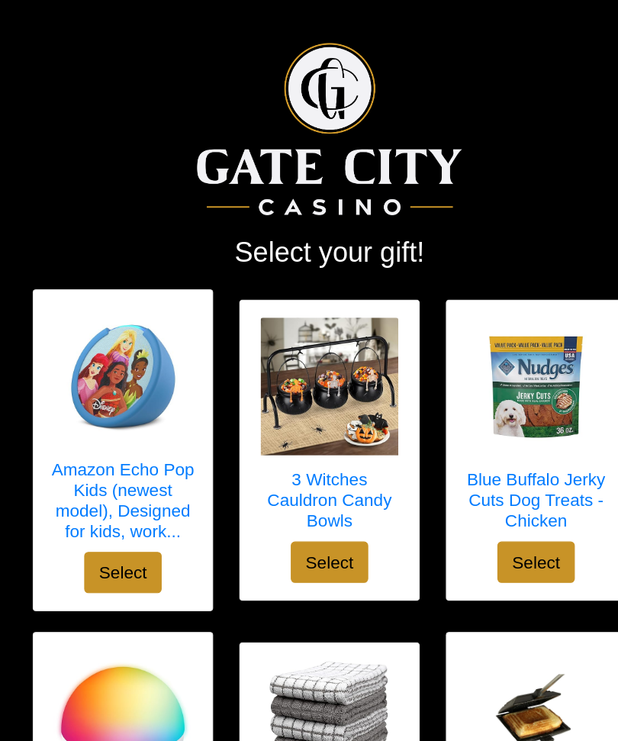
click at [330, 430] on h5 "3 Witches Cauldron Candy Bowls" at bounding box center [309, 443] width 128 height 55
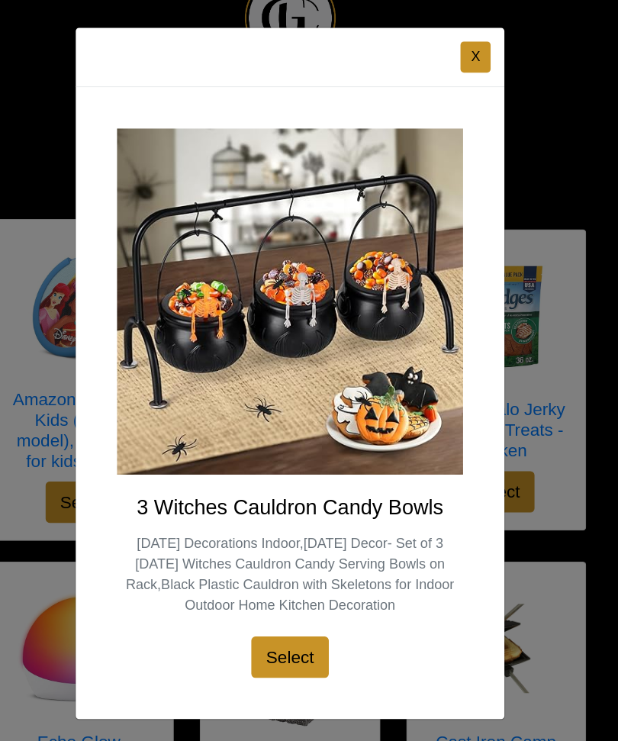
scroll to position [23, 0]
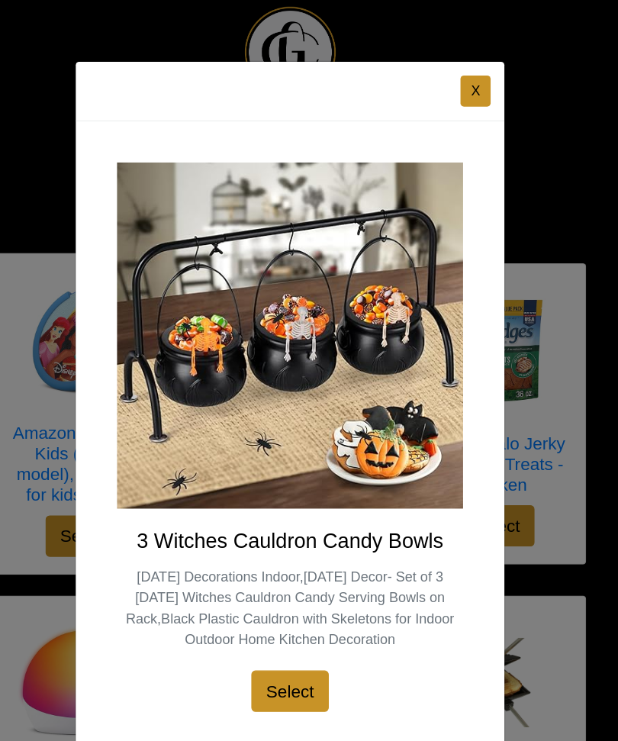
click at [425, 76] on button "X" at bounding box center [438, 89] width 27 height 27
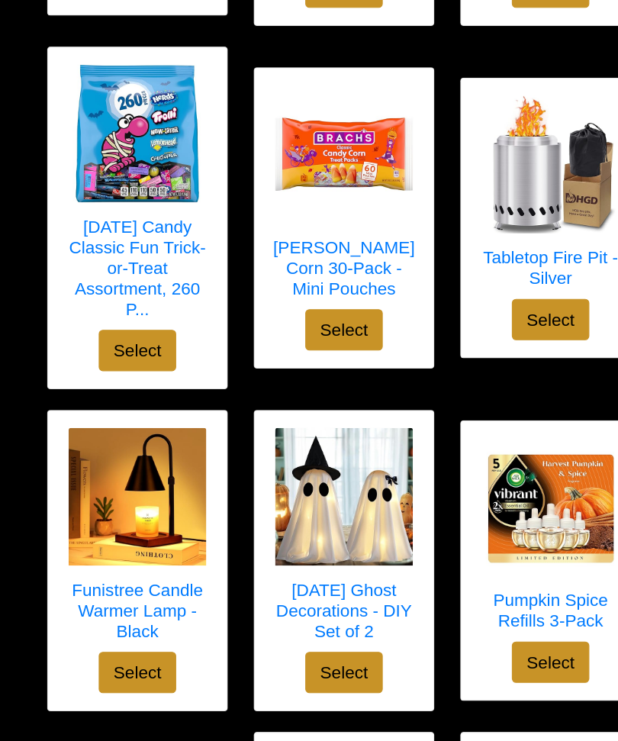
scroll to position [3877, 0]
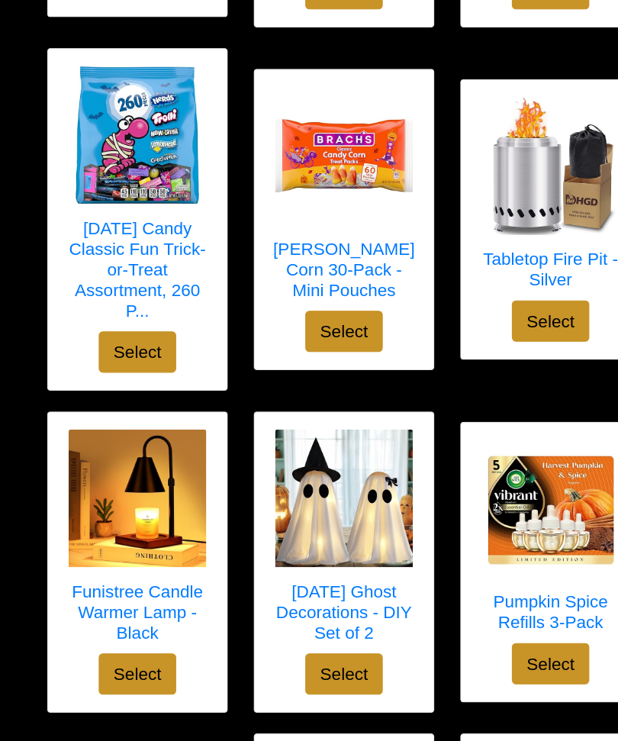
click at [140, 520] on h5 "Funistree Candle Warmer Lamp - Black" at bounding box center [126, 542] width 128 height 55
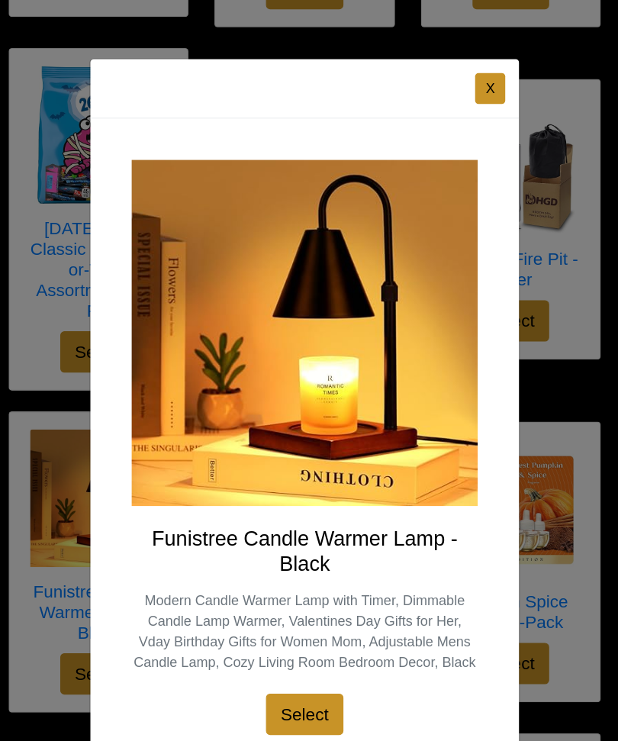
click at [430, 83] on button "X" at bounding box center [438, 78] width 27 height 27
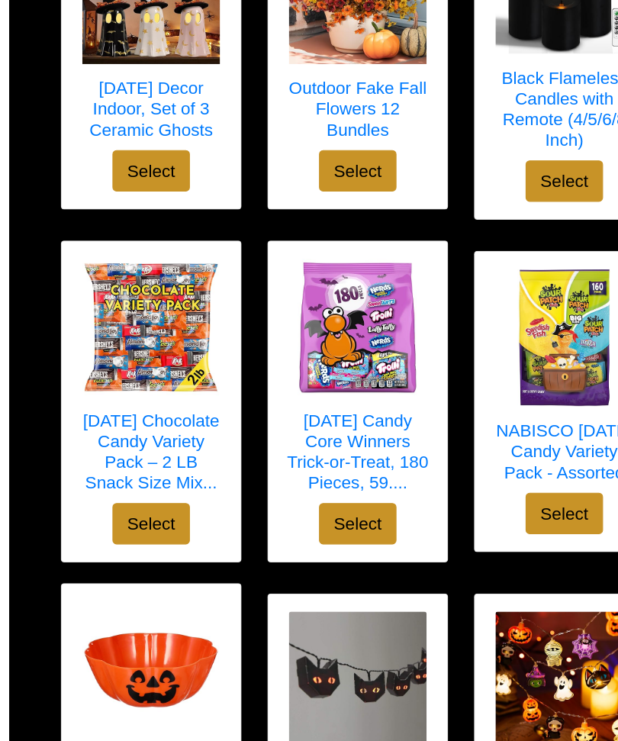
scroll to position [1596, 0]
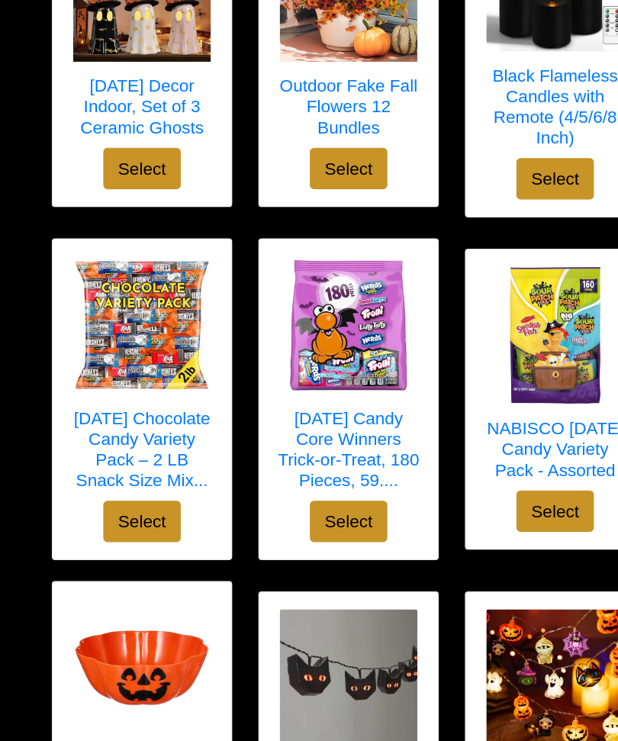
click at [130, 461] on button "Select" at bounding box center [126, 466] width 69 height 37
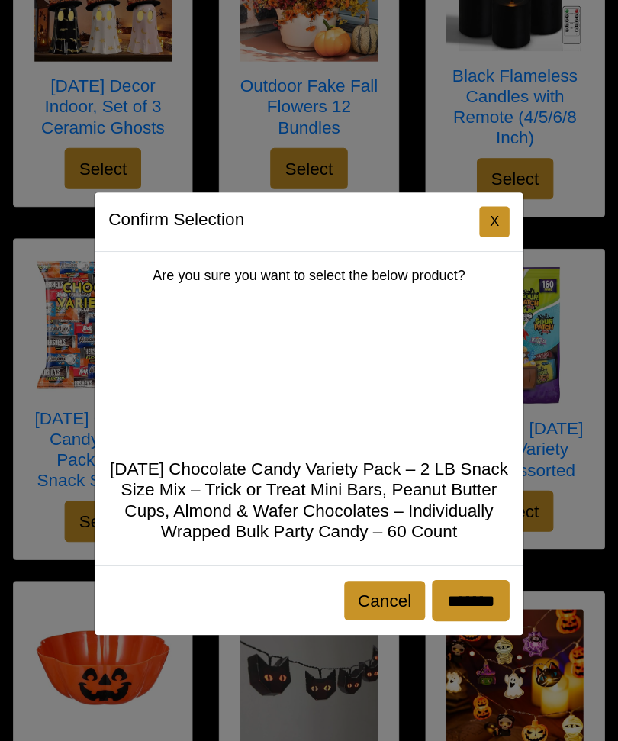
click at [408, 527] on input "*******" at bounding box center [417, 536] width 69 height 37
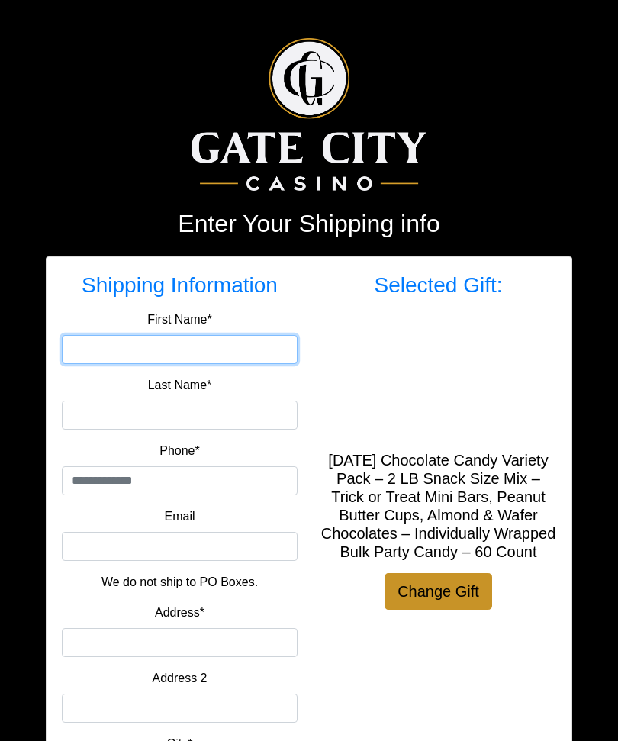
click at [222, 337] on input "First Name*" at bounding box center [180, 349] width 236 height 29
type input "******"
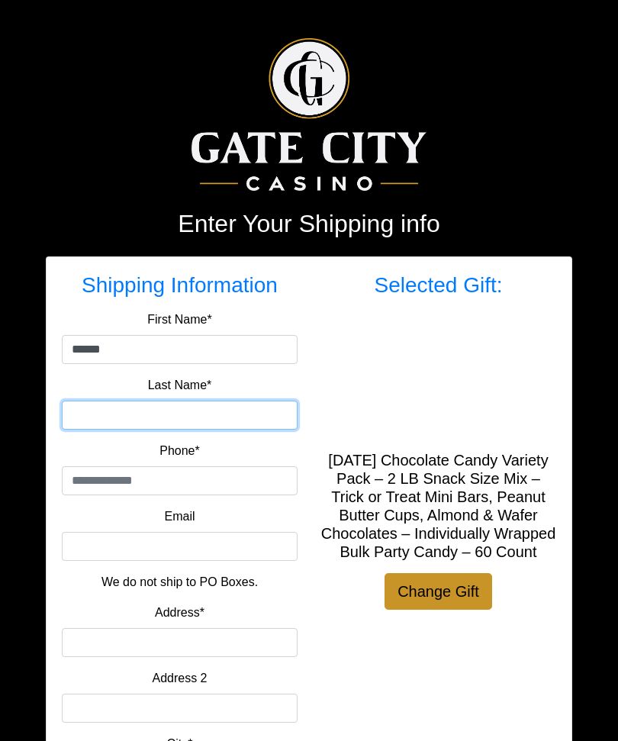
type input "*******"
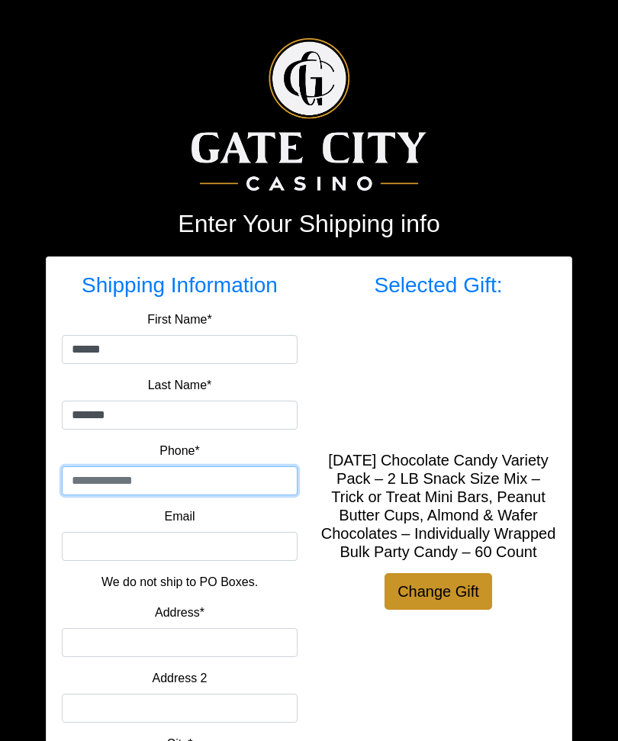
type input "**********"
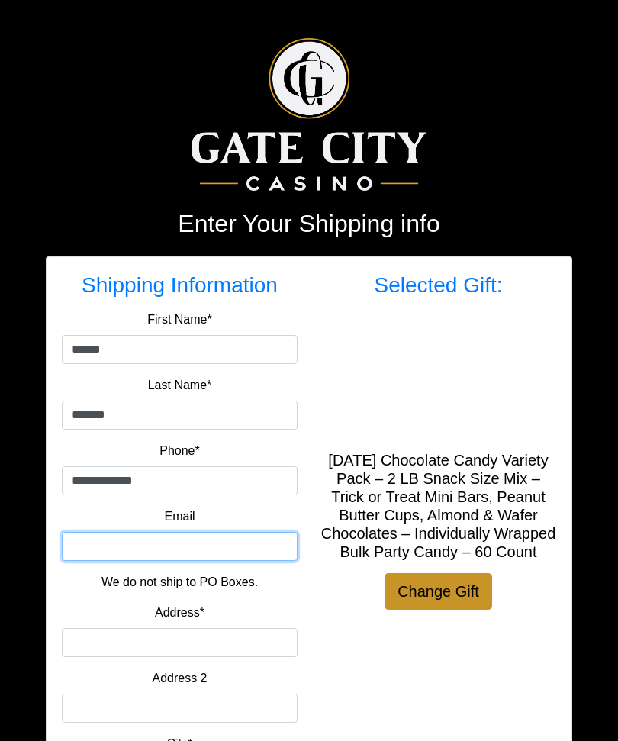
type input "**********"
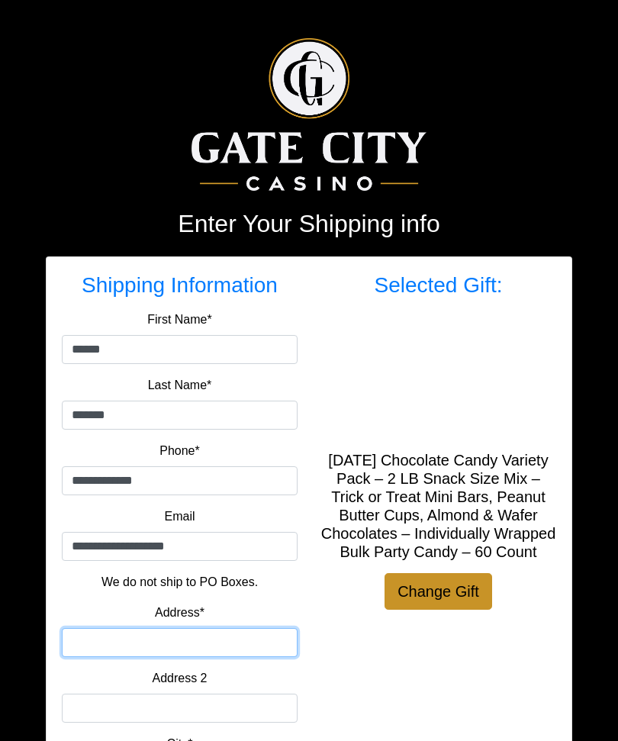
click at [226, 638] on input "Address*" at bounding box center [180, 642] width 236 height 29
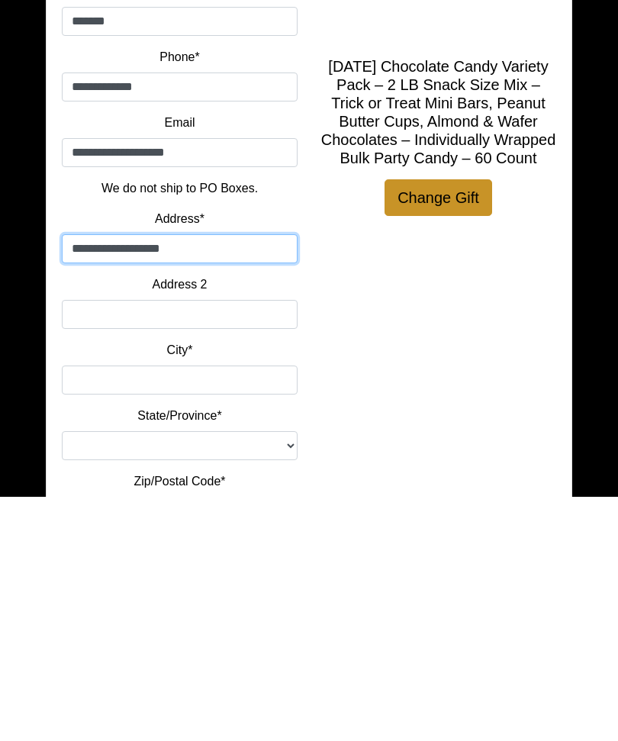
type input "**********"
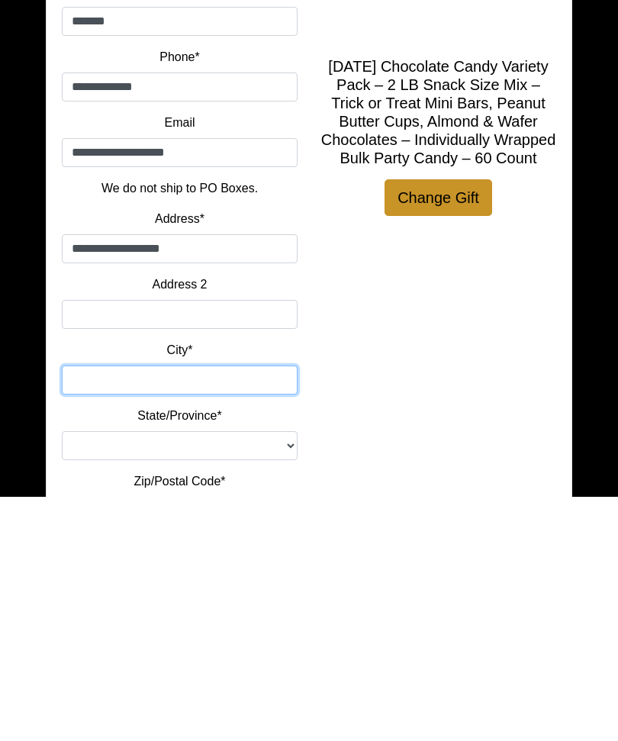
click at [207, 611] on input "City*" at bounding box center [180, 625] width 236 height 29
type input "******"
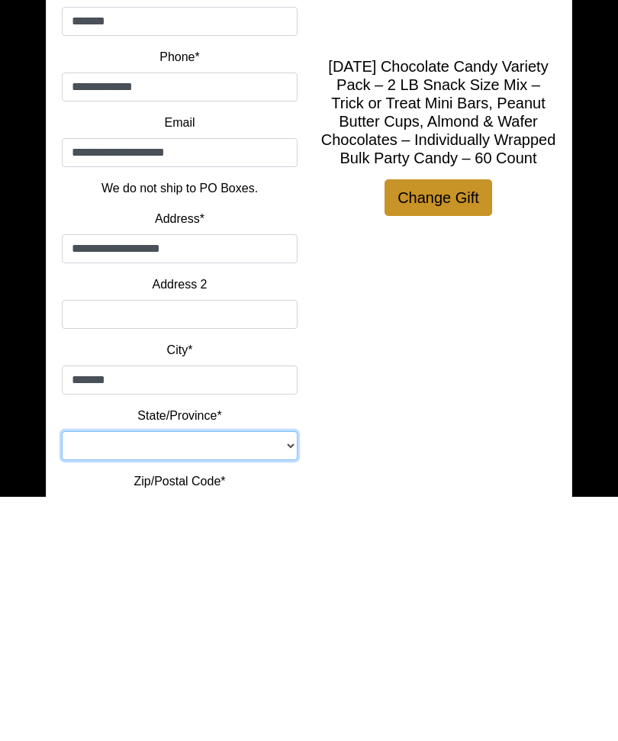
click at [245, 676] on select "**********" at bounding box center [180, 690] width 236 height 29
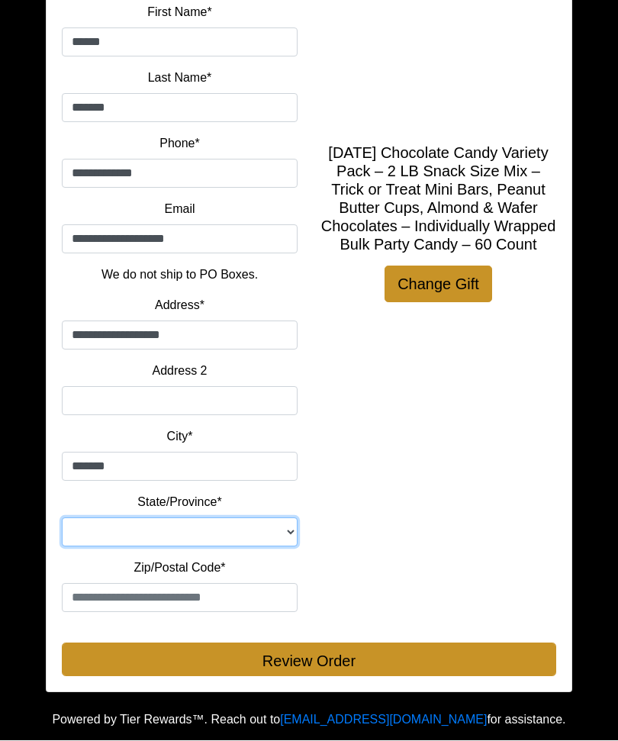
select select "**"
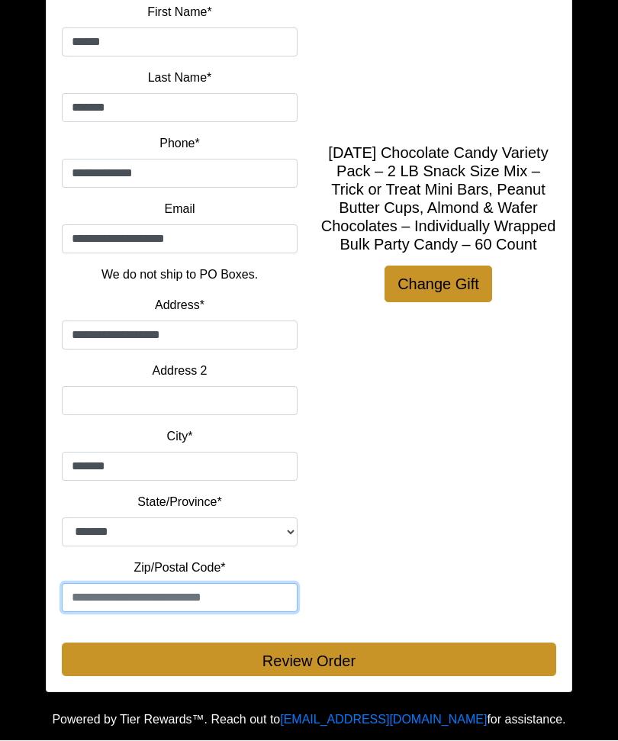
click at [227, 588] on input "text" at bounding box center [180, 598] width 236 height 29
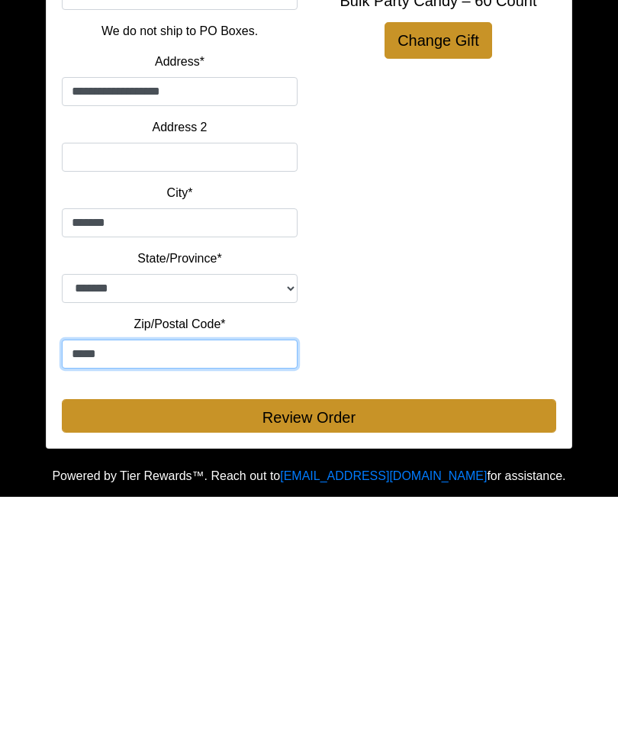
type input "*****"
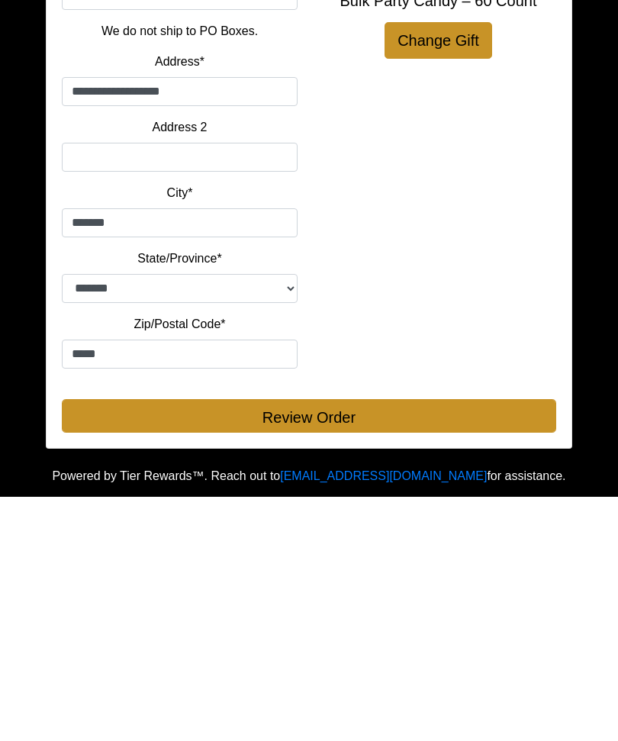
click at [343, 643] on button "Review Order" at bounding box center [309, 660] width 495 height 34
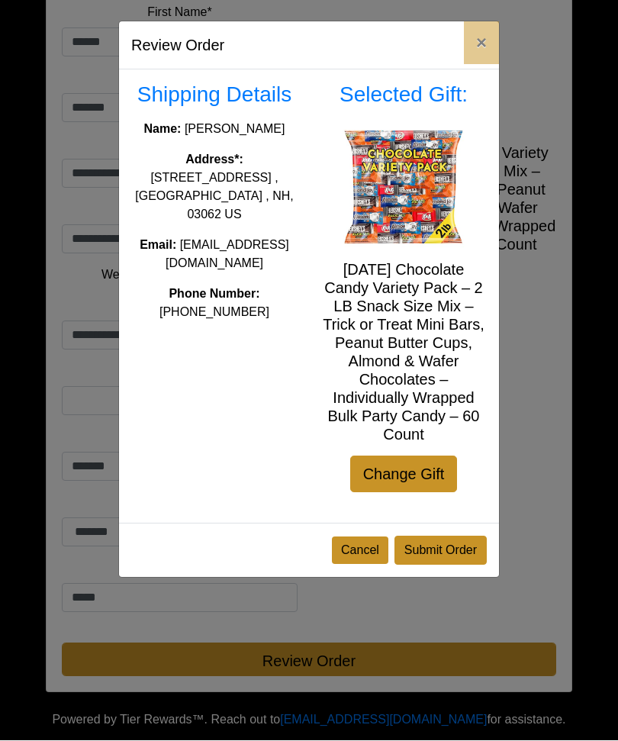
click at [443, 548] on button "Submit Order" at bounding box center [441, 550] width 92 height 29
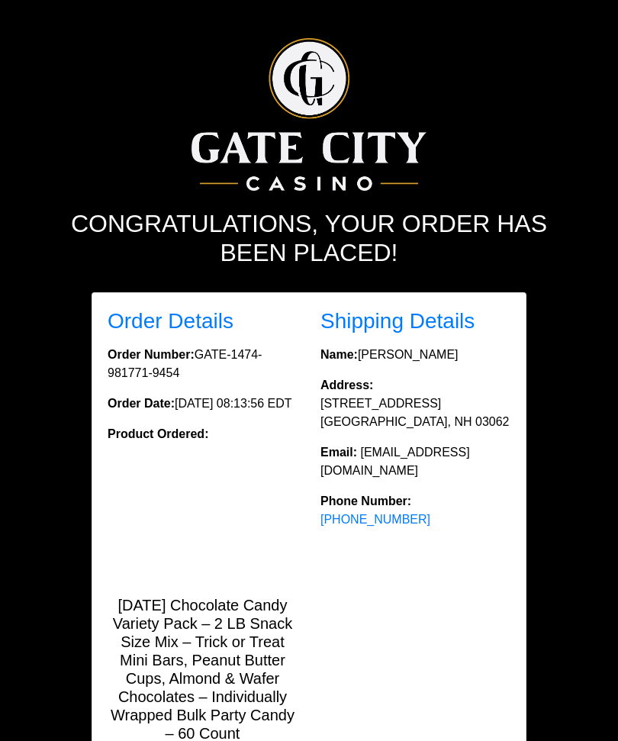
click at [486, 166] on div at bounding box center [308, 123] width 549 height 171
